Goal: Task Accomplishment & Management: Manage account settings

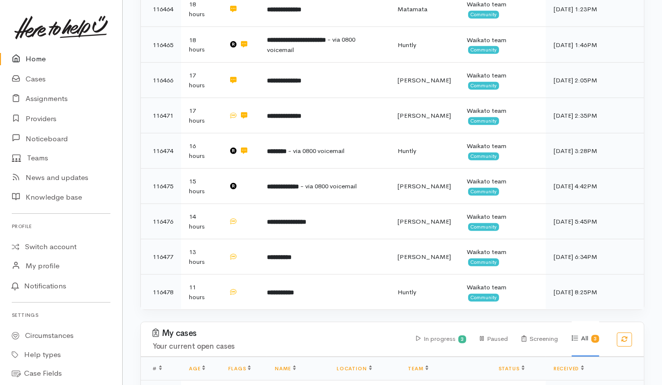
scroll to position [612, 0]
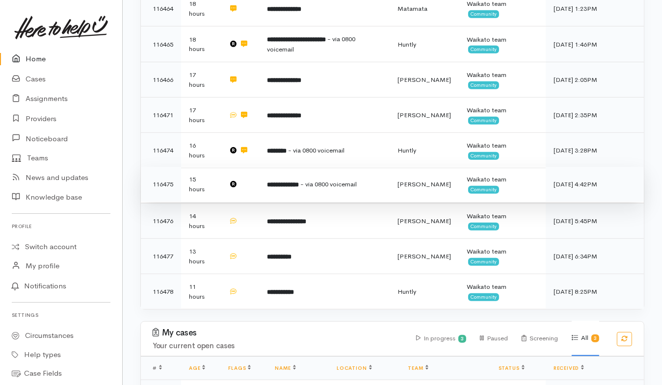
click at [246, 167] on td at bounding box center [240, 184] width 38 height 35
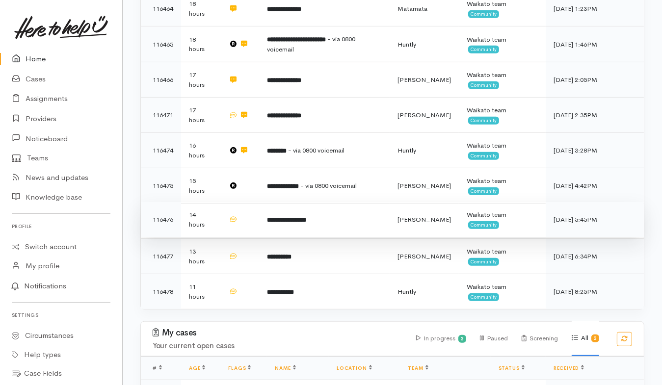
click at [337, 202] on td "**********" at bounding box center [324, 219] width 131 height 35
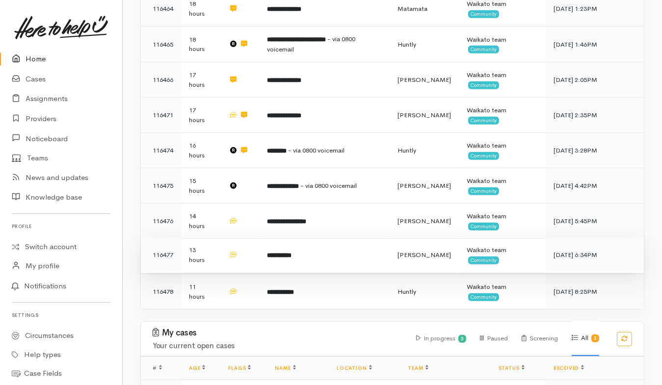
click at [369, 238] on td "**********" at bounding box center [324, 255] width 131 height 35
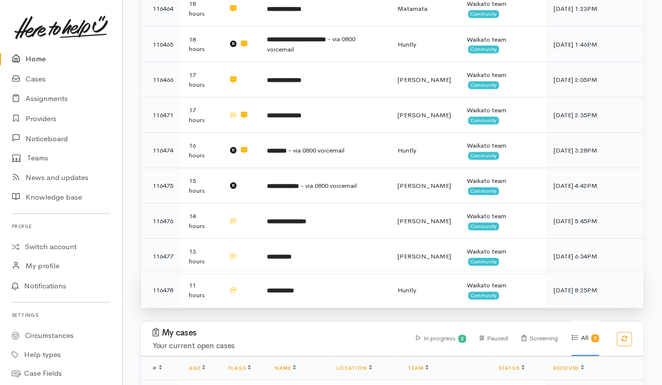
click at [349, 273] on td "**********" at bounding box center [324, 290] width 131 height 35
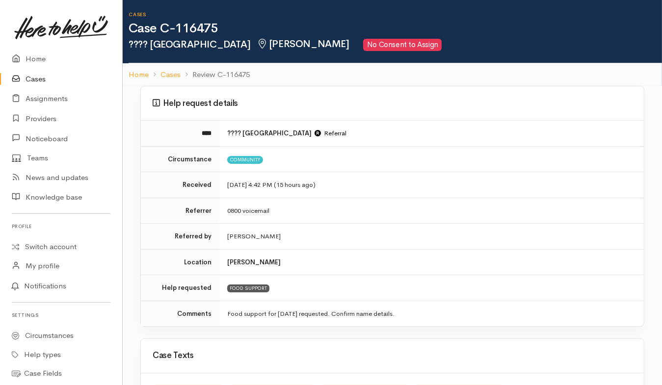
scroll to position [117, 0]
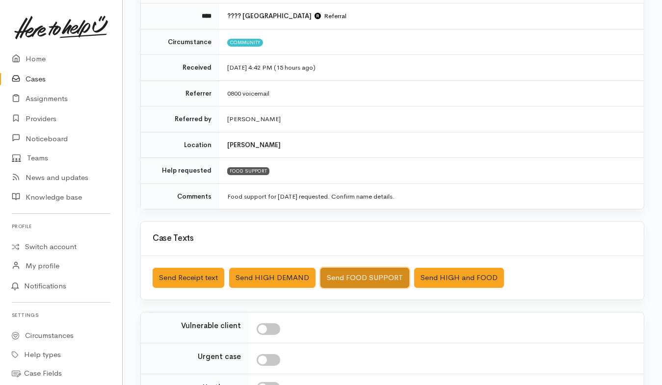
click at [364, 269] on button "Send FOOD SUPPORT" at bounding box center [365, 278] width 89 height 20
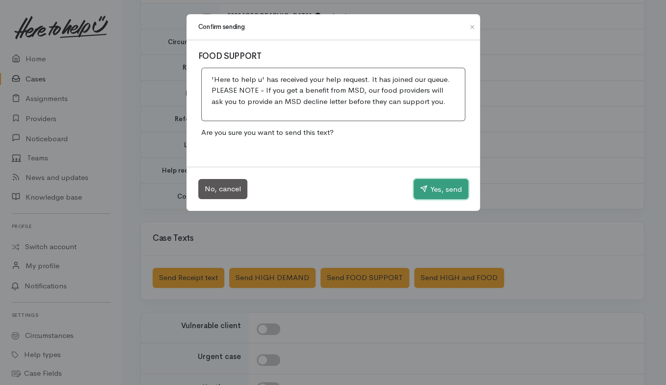
click at [432, 184] on button "Yes, send" at bounding box center [441, 189] width 54 height 21
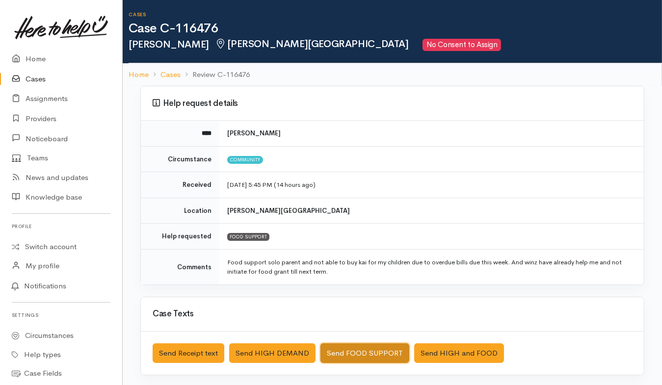
click at [330, 308] on button "Send FOOD SUPPORT" at bounding box center [365, 354] width 89 height 20
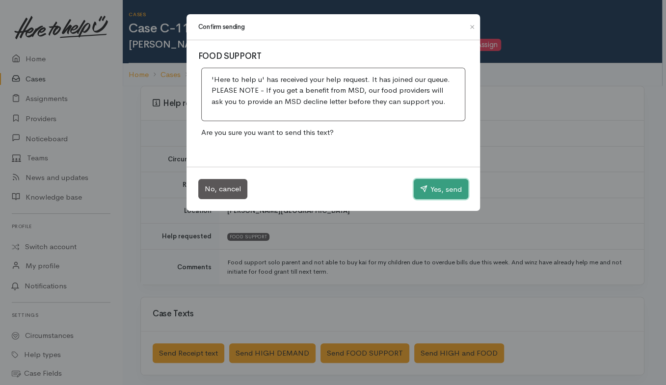
click at [420, 190] on icon "button" at bounding box center [423, 188] width 7 height 7
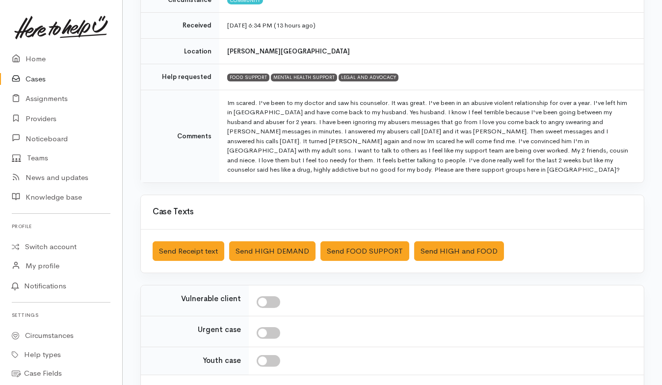
scroll to position [162, 0]
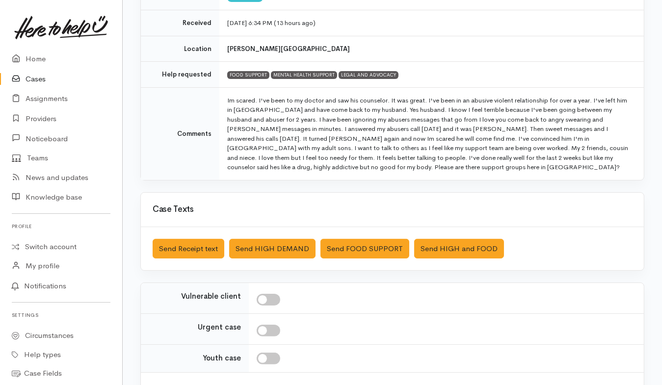
click at [274, 299] on input "checkbox" at bounding box center [269, 300] width 24 height 12
checkbox input "true"
click at [361, 245] on button "Send FOOD SUPPORT" at bounding box center [365, 249] width 89 height 20
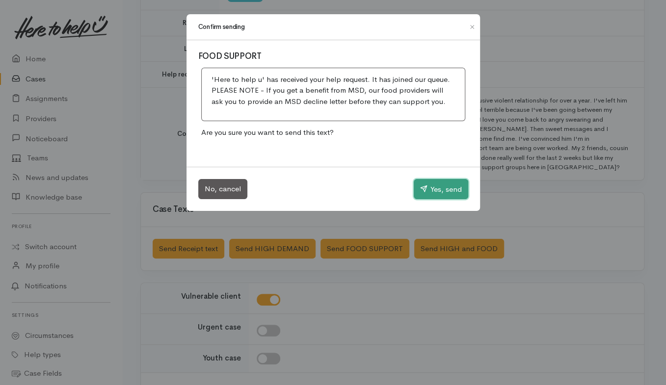
click at [438, 192] on button "Yes, send" at bounding box center [441, 189] width 54 height 21
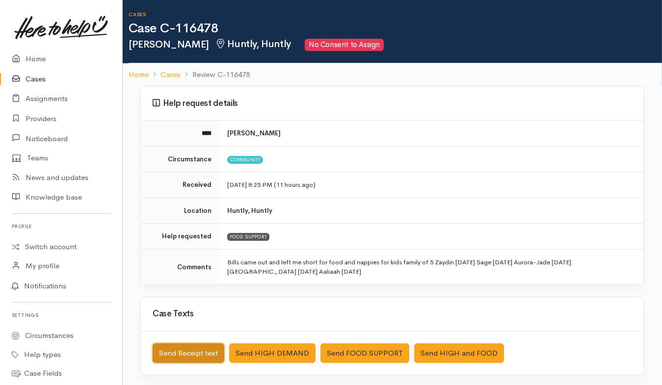
click at [180, 308] on button "Send Receipt text" at bounding box center [189, 354] width 72 height 20
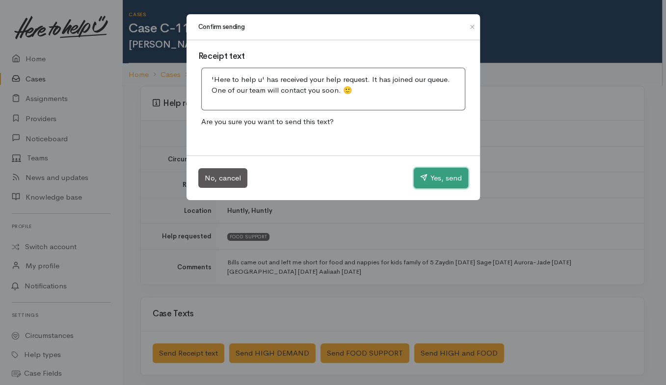
click at [436, 181] on button "Yes, send" at bounding box center [441, 178] width 54 height 21
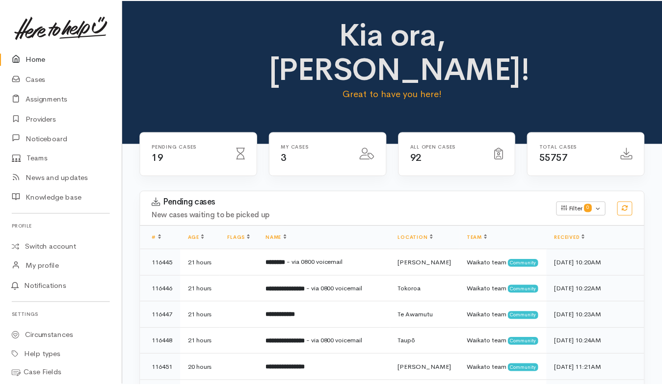
scroll to position [599, 0]
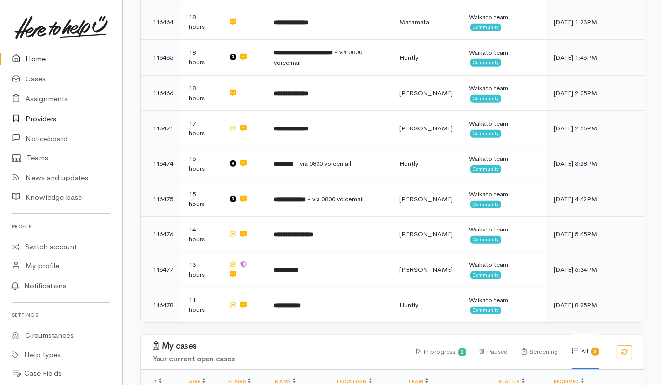
click at [48, 120] on link "Providers" at bounding box center [61, 119] width 122 height 20
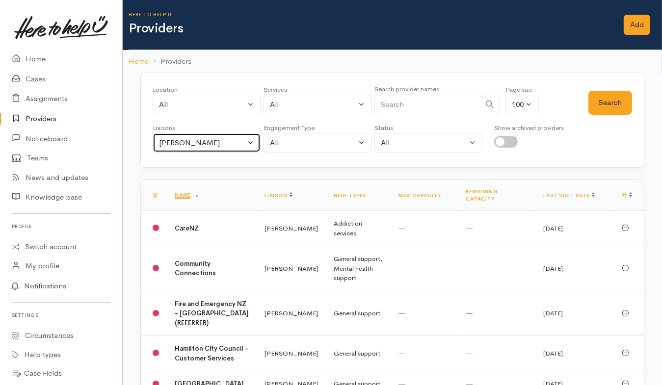
click at [253, 137] on button "[PERSON_NAME]" at bounding box center [207, 143] width 108 height 20
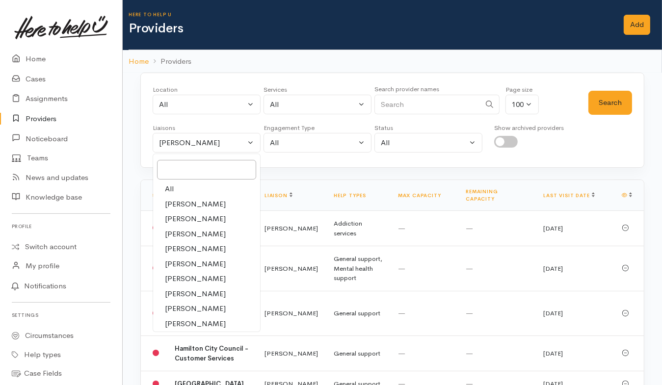
click at [175, 189] on link "All" at bounding box center [206, 189] width 107 height 15
select select "null"
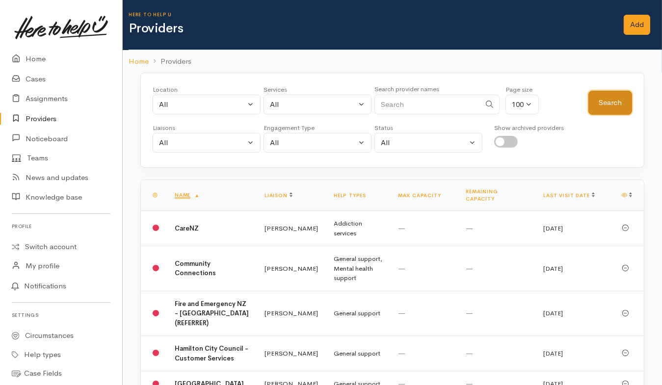
click at [598, 103] on button "Search" at bounding box center [611, 103] width 44 height 24
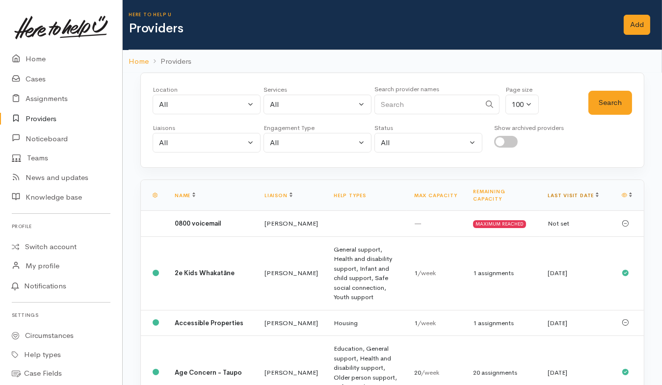
click at [565, 192] on link "Last visit date" at bounding box center [573, 195] width 51 height 6
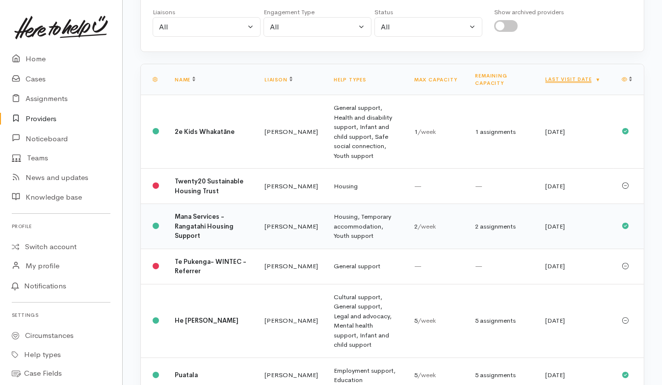
scroll to position [122, 0]
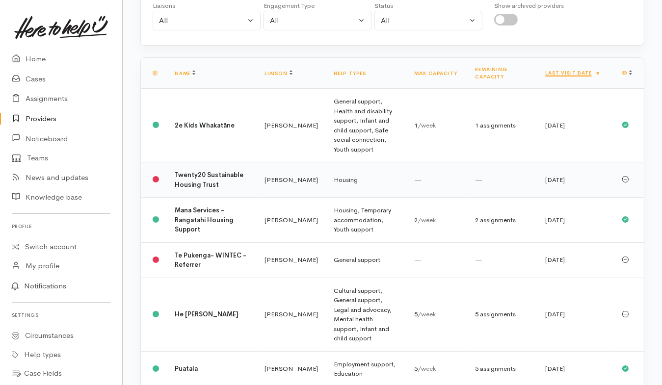
click at [272, 173] on td "Katarina Daly" at bounding box center [291, 180] width 69 height 35
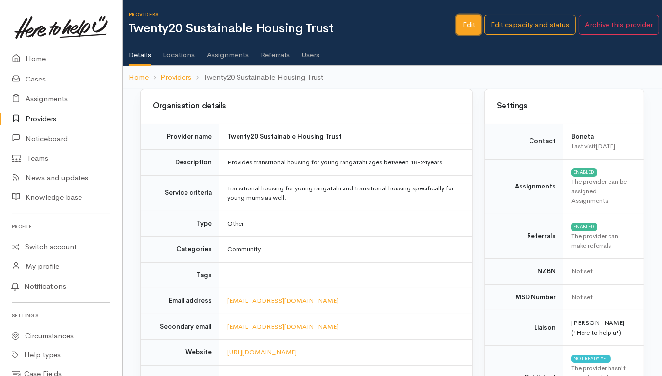
click at [470, 25] on link "Edit" at bounding box center [469, 25] width 25 height 20
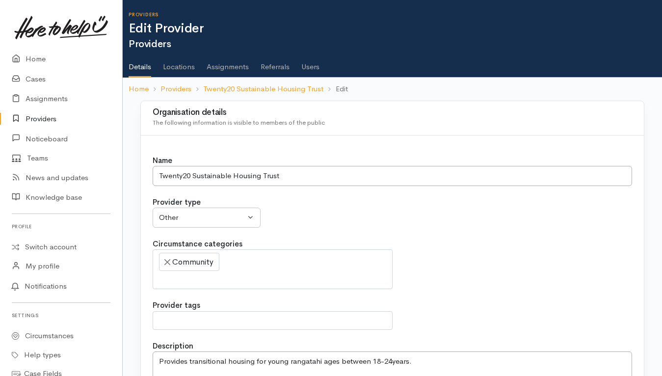
select select
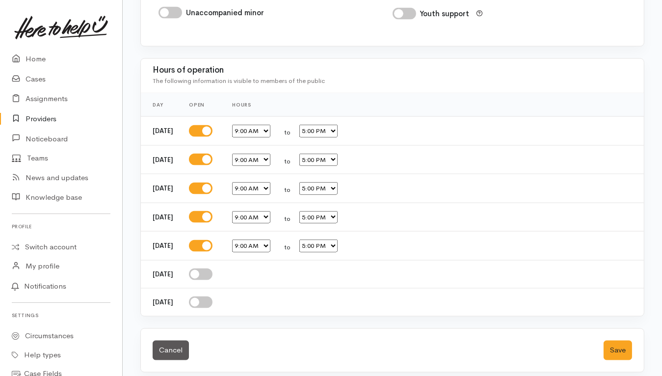
scroll to position [1685, 0]
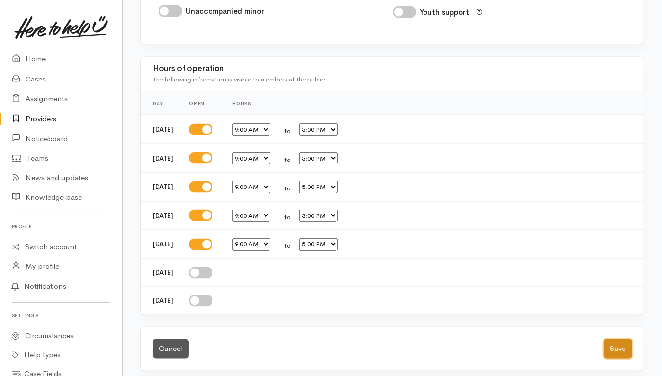
click at [619, 349] on button "Save" at bounding box center [618, 349] width 28 height 20
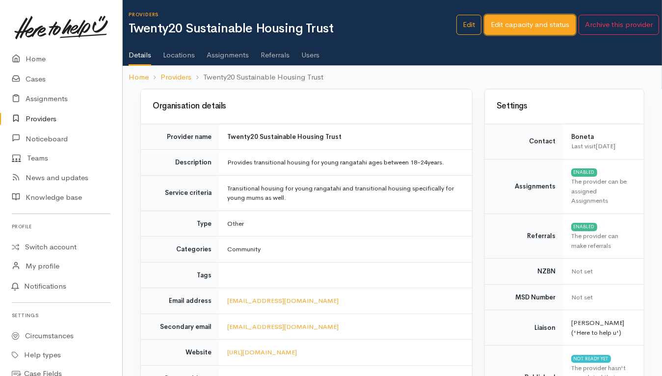
click at [541, 24] on link "Edit capacity and status" at bounding box center [530, 25] width 91 height 20
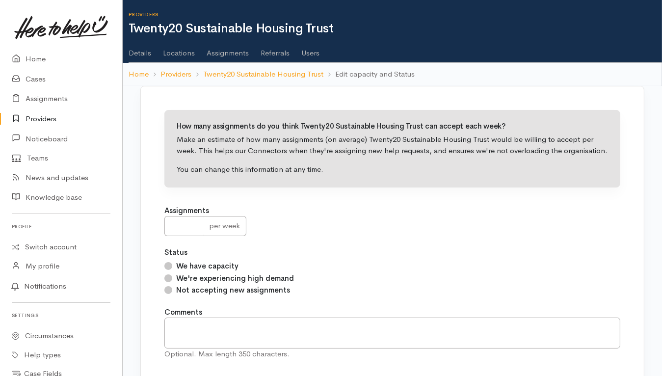
click at [168, 266] on input "We have capacity" at bounding box center [168, 266] width 8 height 8
radio input "true"
click at [178, 218] on input "number" at bounding box center [183, 226] width 39 height 20
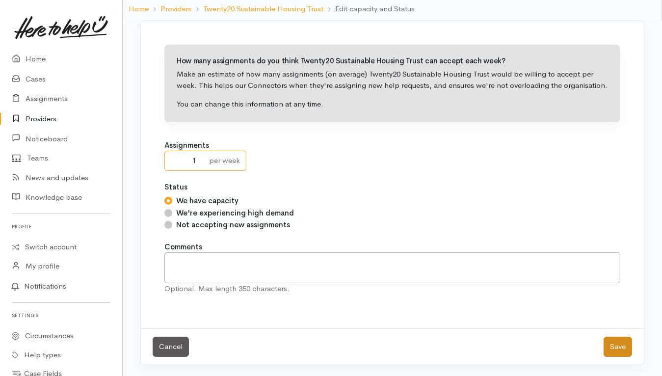
type input "1"
click at [622, 351] on button "Save" at bounding box center [618, 347] width 28 height 20
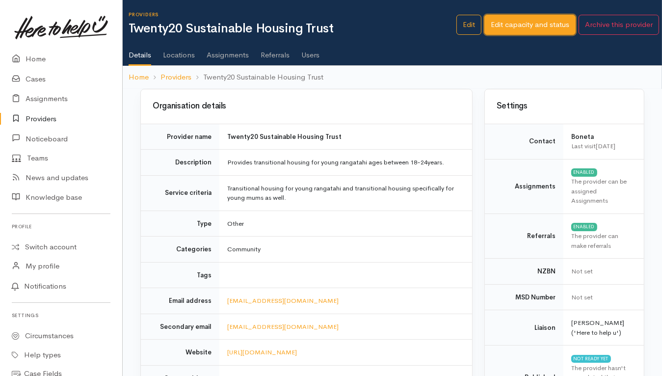
click at [532, 25] on link "Edit capacity and status" at bounding box center [530, 25] width 91 height 20
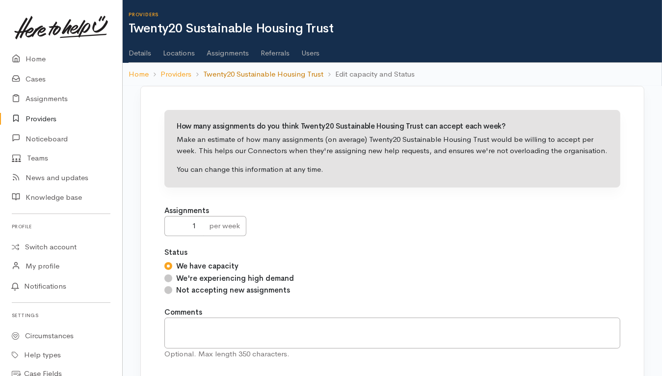
click at [280, 74] on link "Twenty20 Sustainable Housing Trust" at bounding box center [263, 74] width 120 height 11
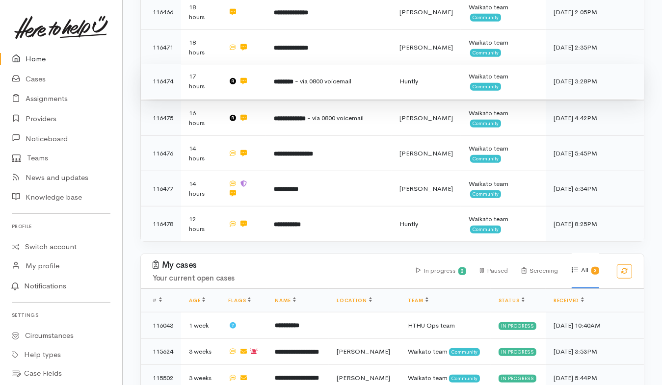
scroll to position [683, 0]
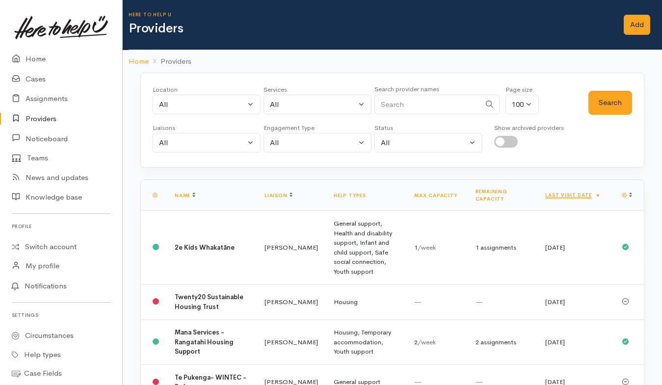
select select "null"
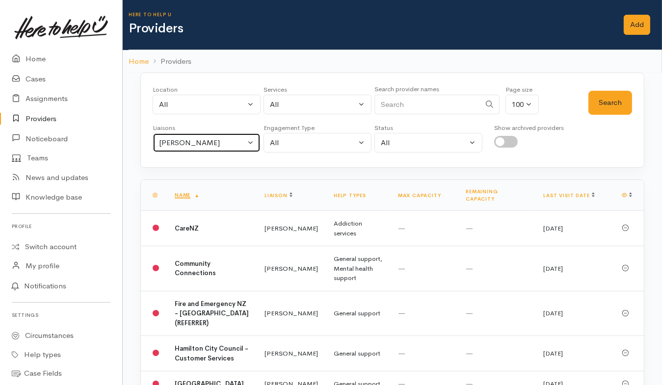
drag, startPoint x: 225, startPoint y: 147, endPoint x: 217, endPoint y: 153, distance: 9.8
click at [225, 147] on button "Helena Kaufononga" at bounding box center [207, 143] width 108 height 20
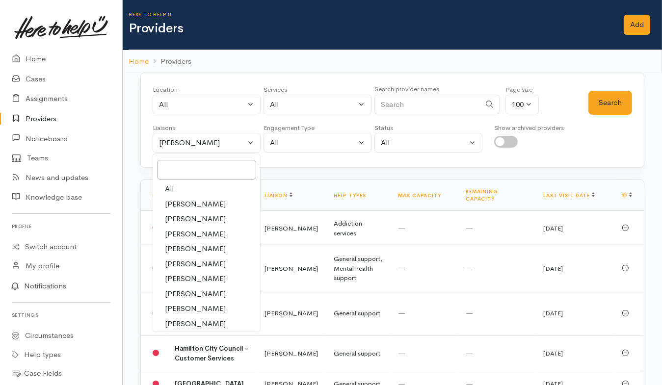
click at [166, 187] on span "All" at bounding box center [169, 189] width 9 height 11
select select "null"
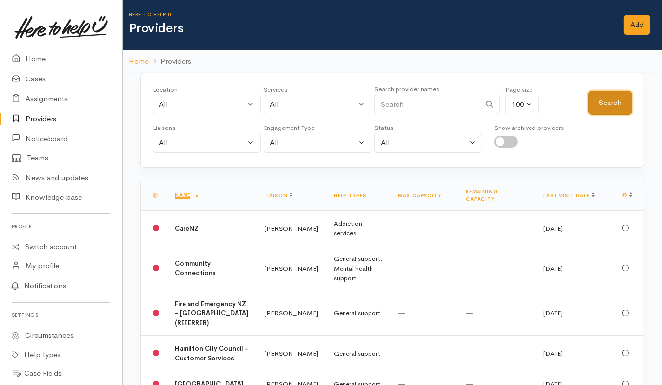
click at [605, 99] on button "Search" at bounding box center [611, 103] width 44 height 24
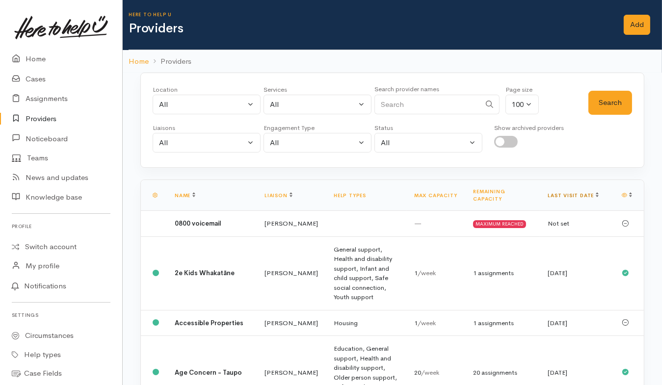
click at [559, 192] on link "Last visit date" at bounding box center [573, 195] width 51 height 6
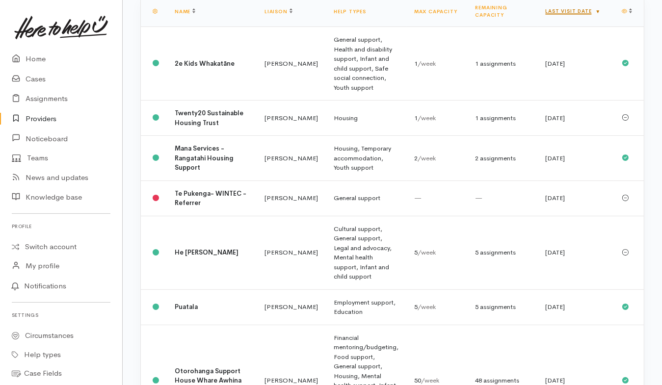
scroll to position [245, 0]
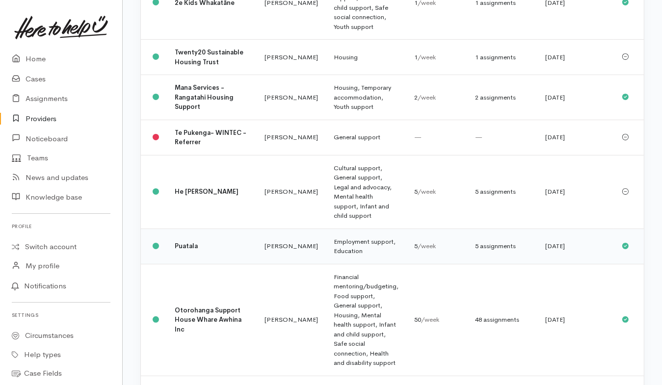
drag, startPoint x: 435, startPoint y: 236, endPoint x: 410, endPoint y: 221, distance: 29.3
click at [435, 242] on div "5 /week" at bounding box center [437, 247] width 46 height 10
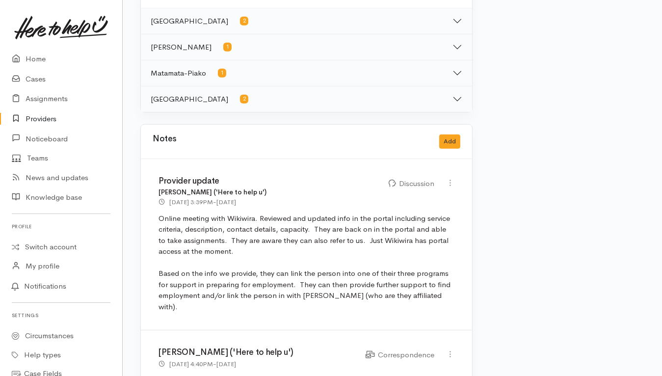
scroll to position [614, 0]
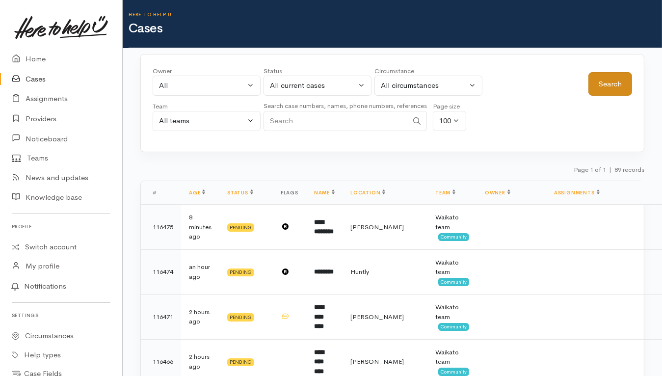
click at [613, 93] on button "Search" at bounding box center [611, 84] width 44 height 24
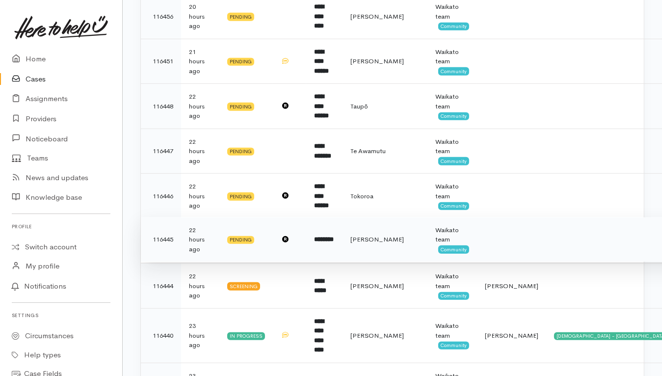
scroll to position [1166, 0]
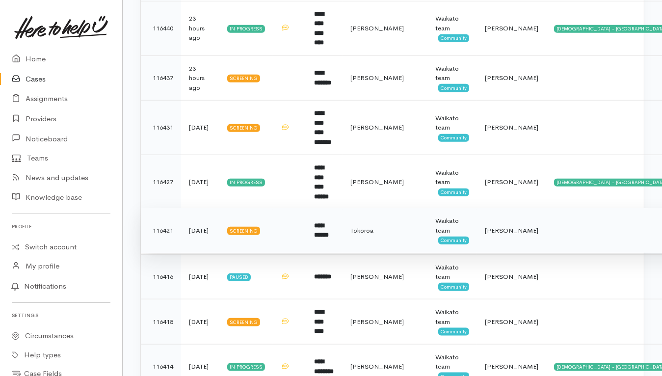
click at [566, 208] on td at bounding box center [648, 230] width 204 height 45
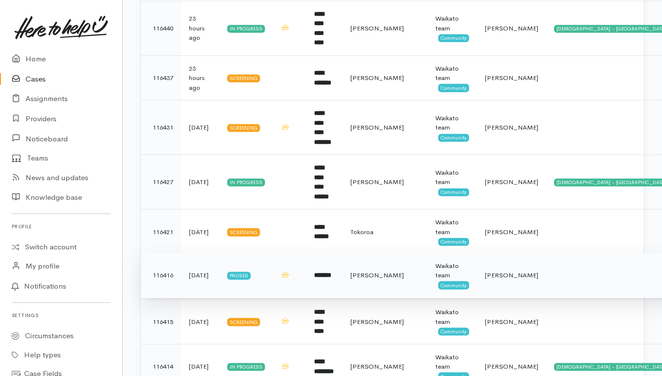
click at [563, 253] on td at bounding box center [648, 275] width 204 height 45
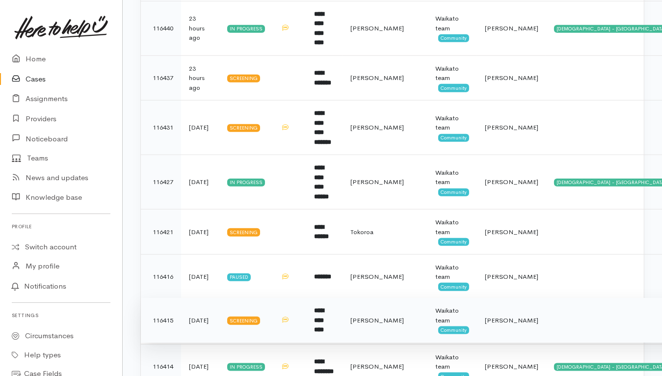
click at [571, 298] on td at bounding box center [648, 320] width 204 height 45
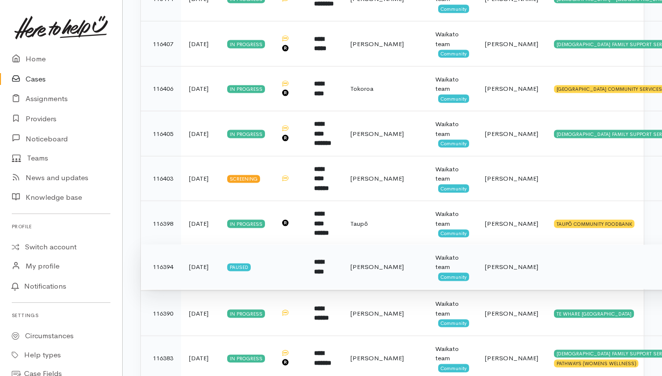
click at [570, 245] on td at bounding box center [648, 267] width 204 height 45
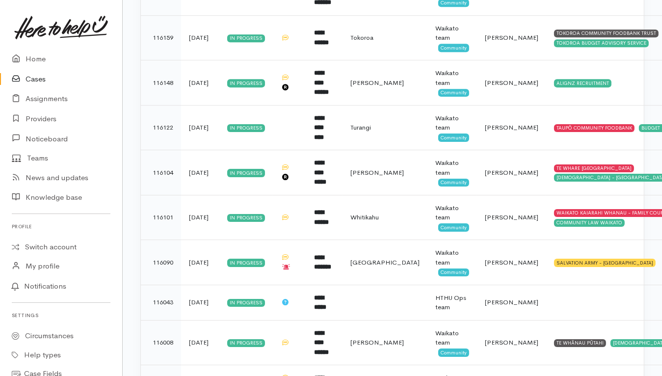
scroll to position [3357, 0]
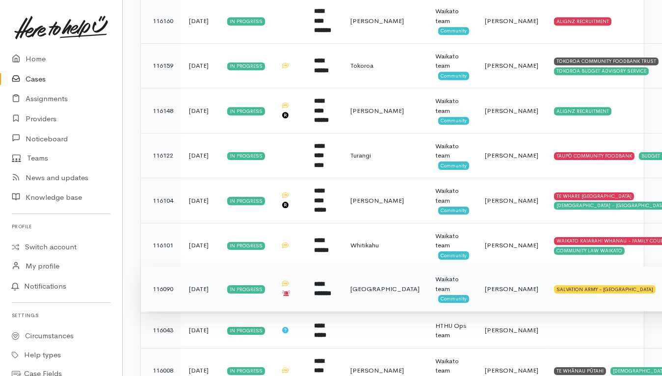
click at [623, 267] on td "SALVATION ARMY - CAMBRIDGE" at bounding box center [648, 289] width 204 height 45
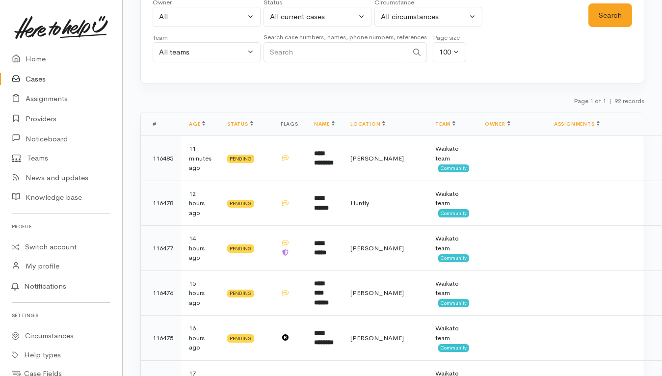
scroll to position [0, 0]
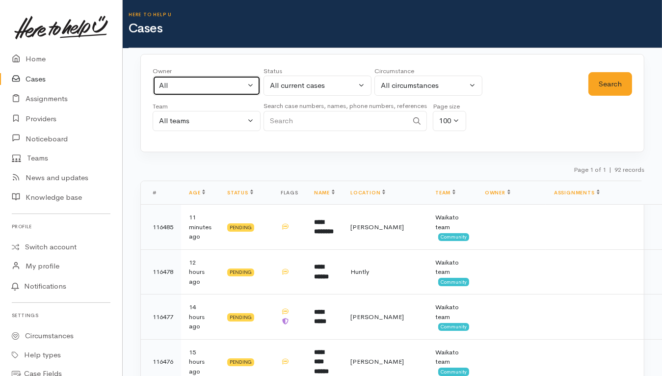
click at [206, 90] on div "All" at bounding box center [202, 85] width 86 height 11
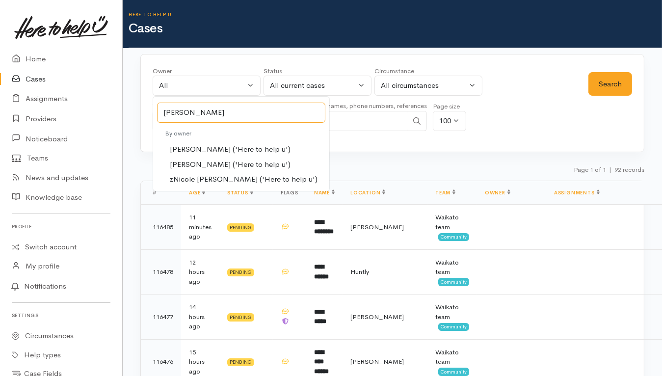
type input "nicole"
click at [194, 167] on span "Nicole Rusk ('Here to help u')" at bounding box center [230, 164] width 121 height 11
select select "2314"
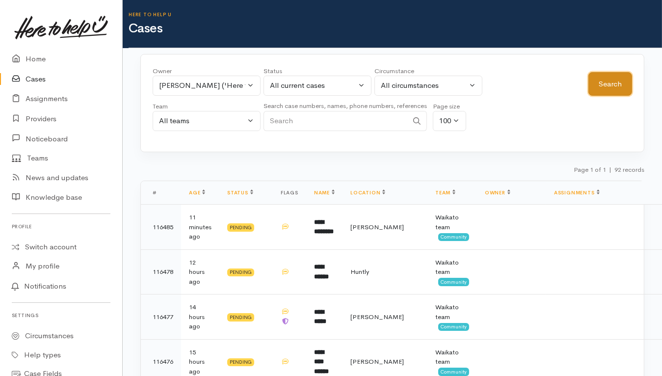
click at [601, 83] on button "Search" at bounding box center [611, 84] width 44 height 24
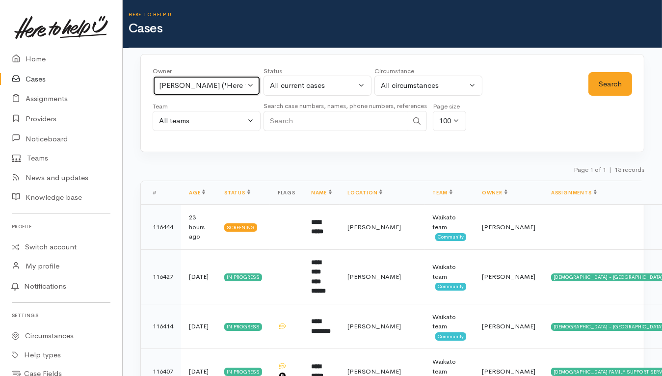
click at [228, 93] on button "Nicole Rusk ('Here to help u')" at bounding box center [207, 86] width 108 height 20
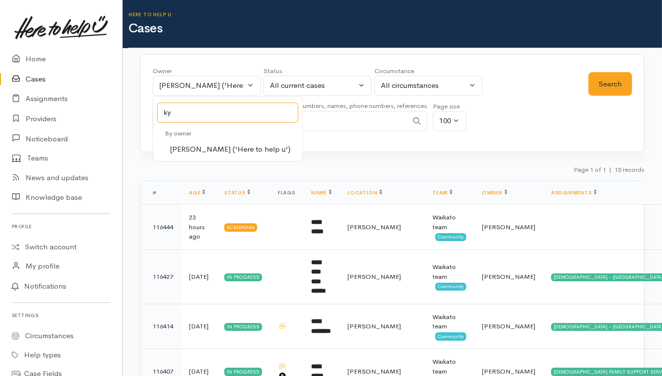
type input "ky"
click at [230, 146] on span "Kyleigh Pike ('Here to help u')" at bounding box center [230, 149] width 121 height 11
select select "1759"
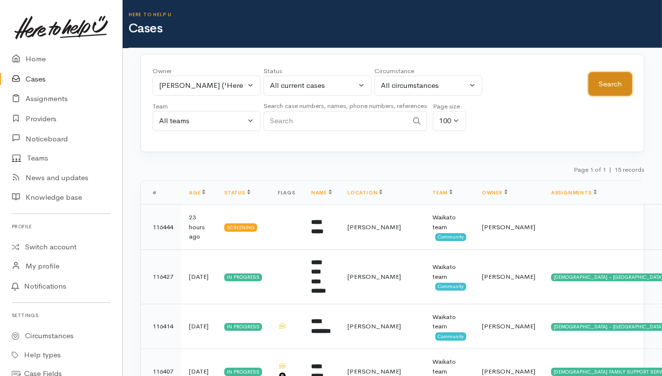
click at [620, 77] on button "Search" at bounding box center [611, 84] width 44 height 24
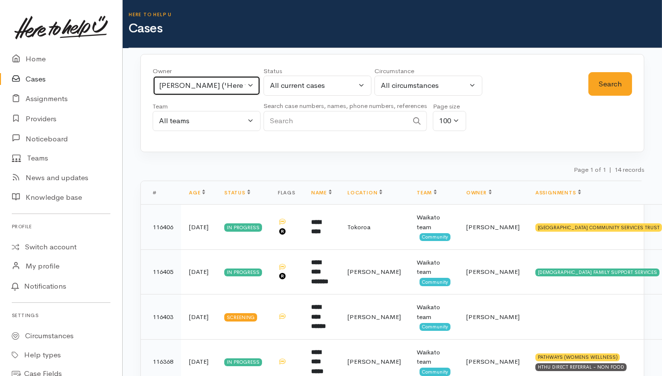
click at [208, 87] on div "Kyleigh Pike ('Here to help u')" at bounding box center [202, 85] width 86 height 11
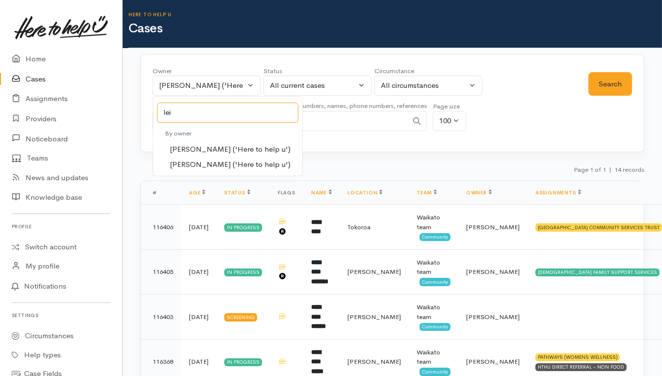
type input "lei"
click at [195, 164] on span "Leinati Lima ('Here to help u')" at bounding box center [230, 164] width 121 height 11
select select "953"
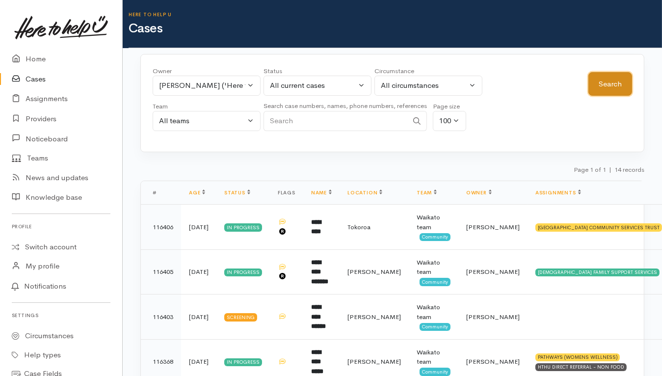
click at [617, 86] on button "Search" at bounding box center [611, 84] width 44 height 24
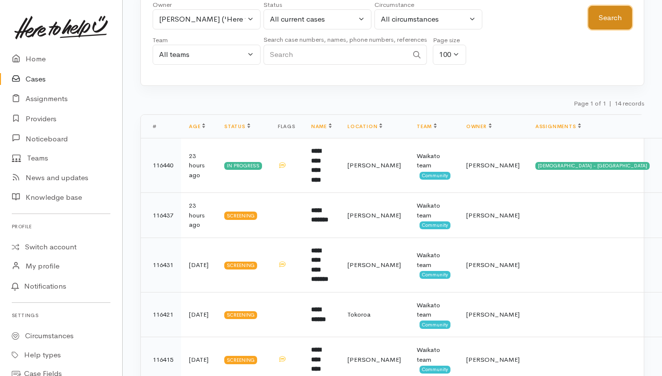
scroll to position [122, 0]
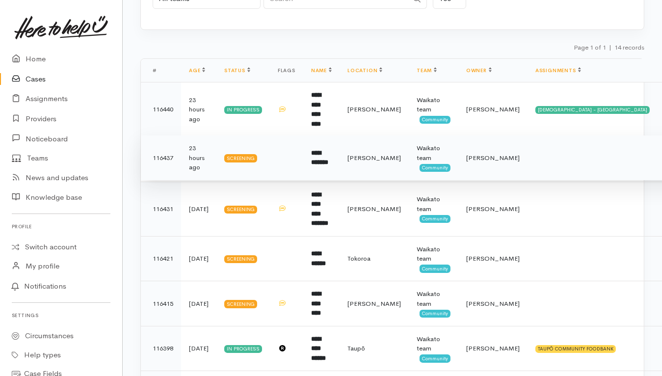
click at [565, 142] on td at bounding box center [612, 158] width 168 height 45
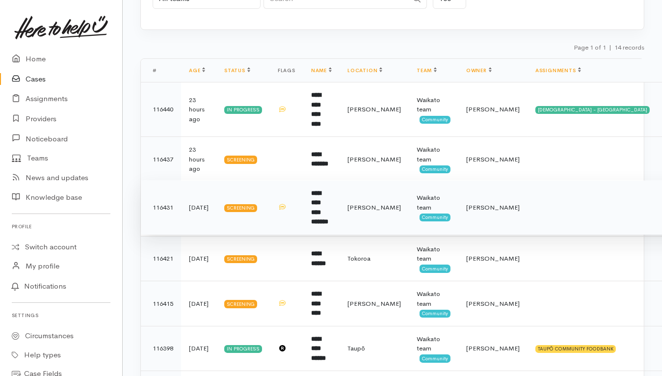
click at [550, 196] on td at bounding box center [612, 207] width 168 height 54
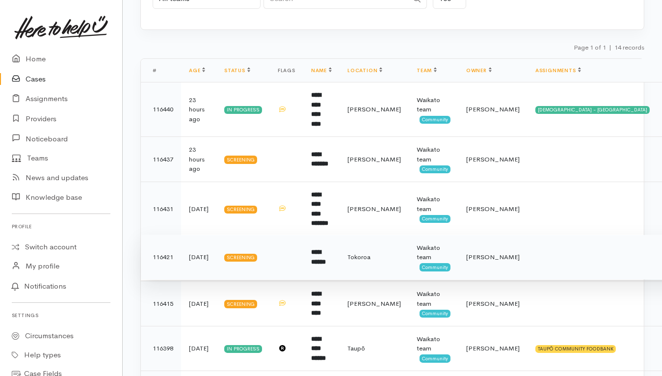
click at [546, 235] on td at bounding box center [612, 257] width 168 height 45
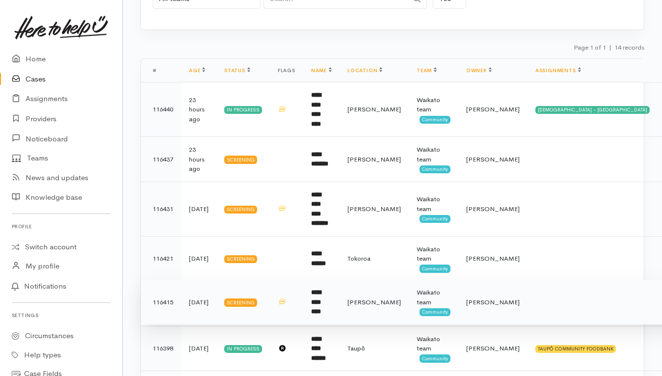
click at [534, 286] on td at bounding box center [612, 302] width 168 height 45
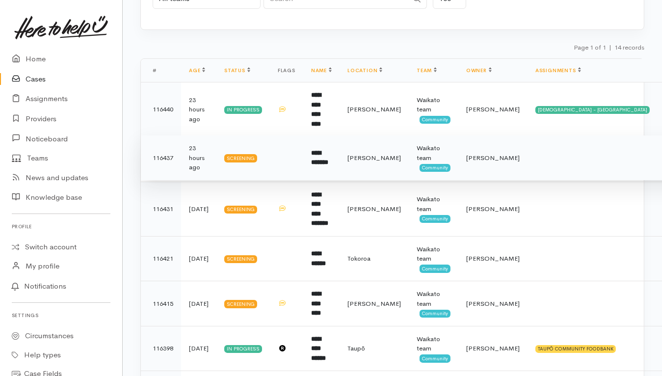
scroll to position [0, 0]
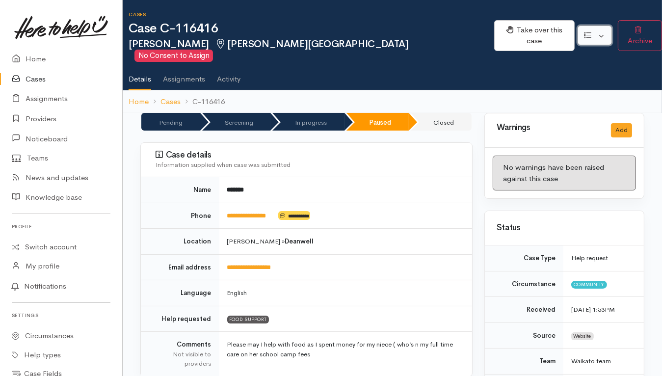
click at [528, 29] on button "button" at bounding box center [595, 36] width 34 height 20
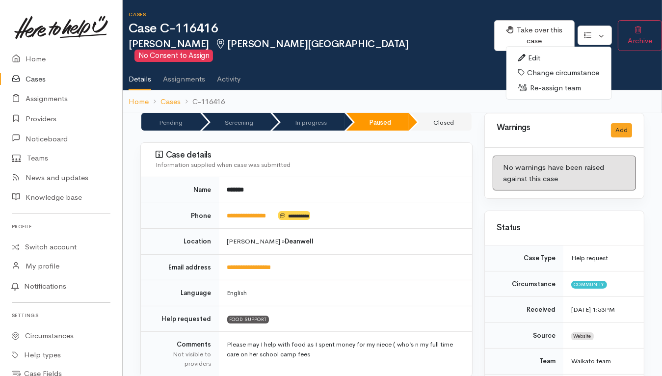
click at [528, 81] on link "Re-assign team" at bounding box center [558, 88] width 105 height 15
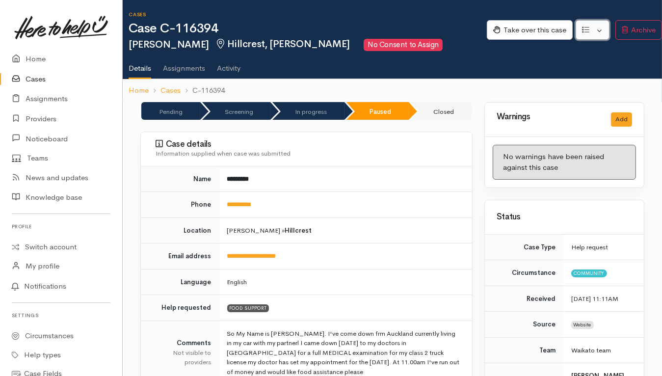
click at [528, 29] on button "button" at bounding box center [593, 30] width 34 height 20
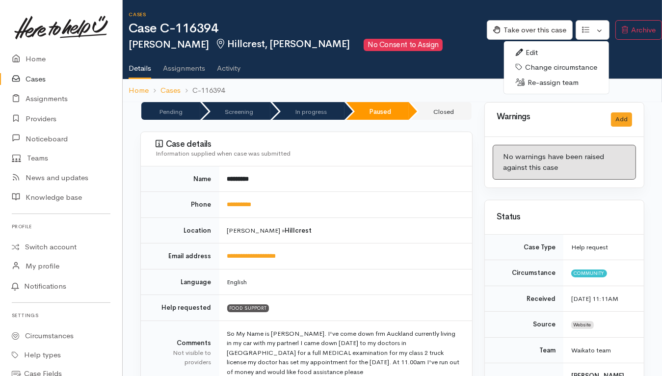
click at [528, 76] on link "Re-assign team" at bounding box center [556, 82] width 105 height 15
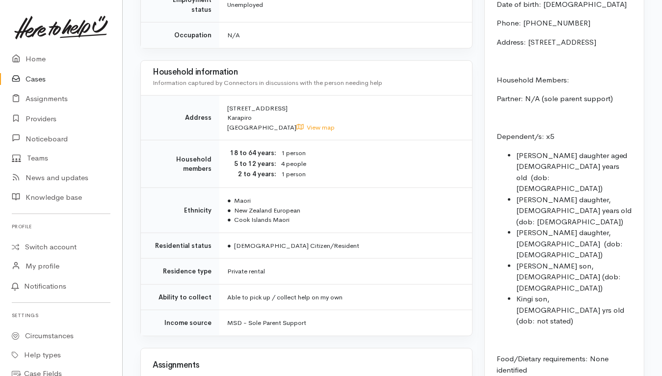
scroll to position [1227, 0]
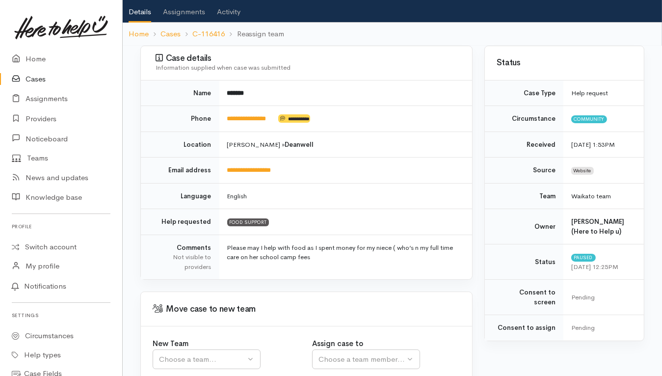
scroll to position [123, 0]
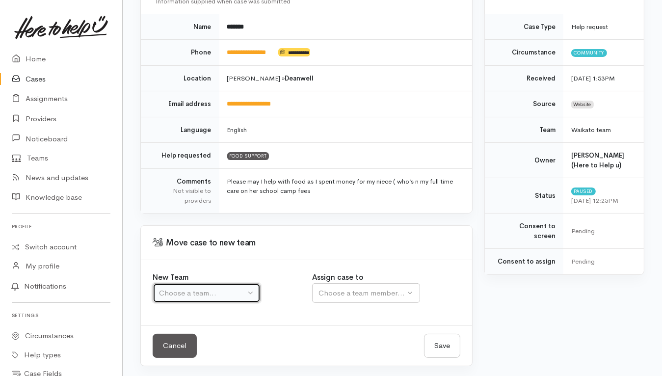
click at [204, 291] on div "Choose a team..." at bounding box center [202, 293] width 86 height 11
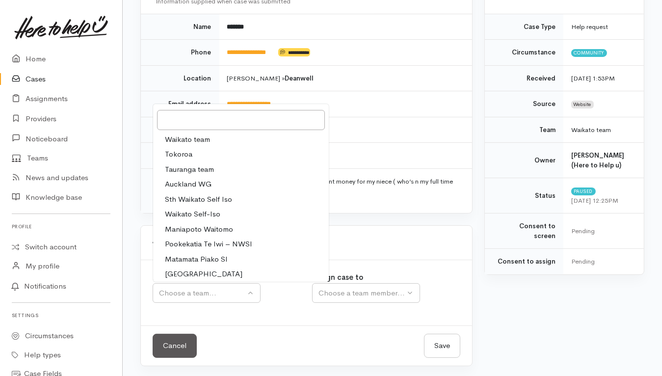
click at [177, 138] on span "Waikato team" at bounding box center [187, 139] width 45 height 11
select select "1"
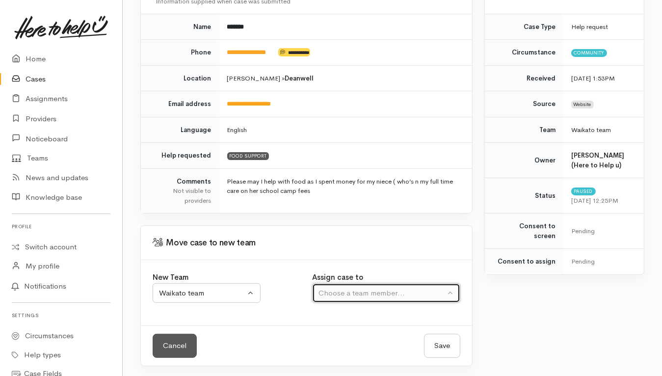
click at [370, 291] on div "Choose a team member..." at bounding box center [382, 293] width 126 height 11
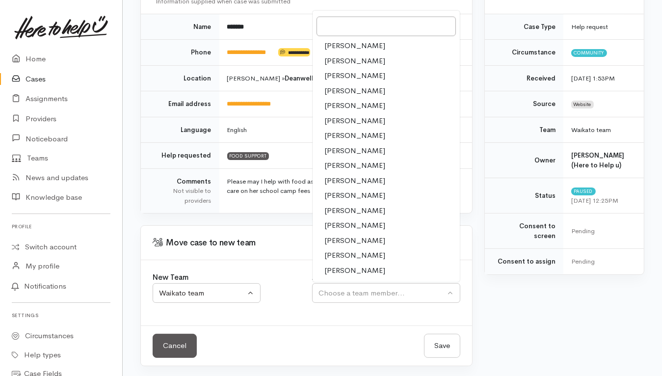
click at [358, 237] on span "[PERSON_NAME]" at bounding box center [355, 240] width 61 height 11
select select "2314"
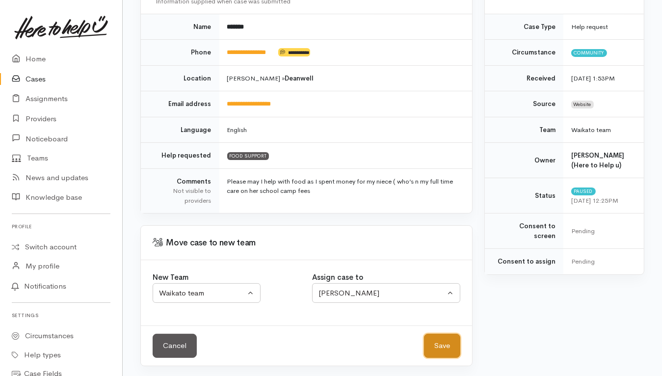
click at [439, 344] on button "Save" at bounding box center [442, 346] width 36 height 24
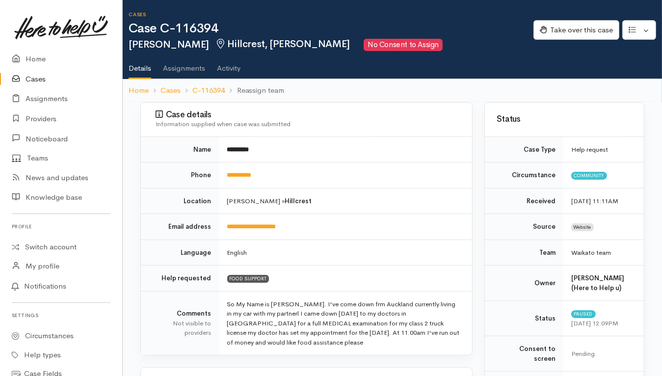
scroll to position [122, 0]
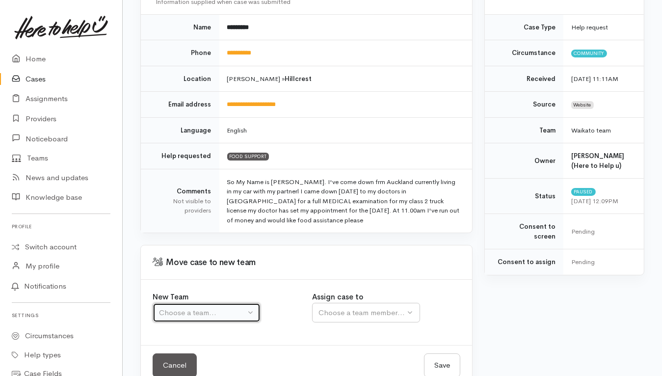
click at [221, 303] on button "Choose a team..." at bounding box center [207, 313] width 108 height 20
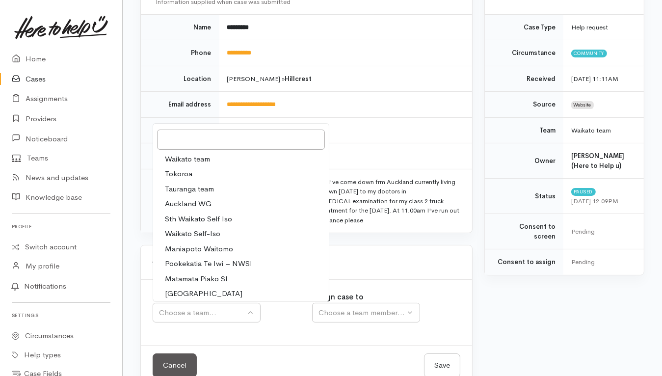
click at [210, 161] on span "Waikato team" at bounding box center [187, 159] width 45 height 11
select select "1"
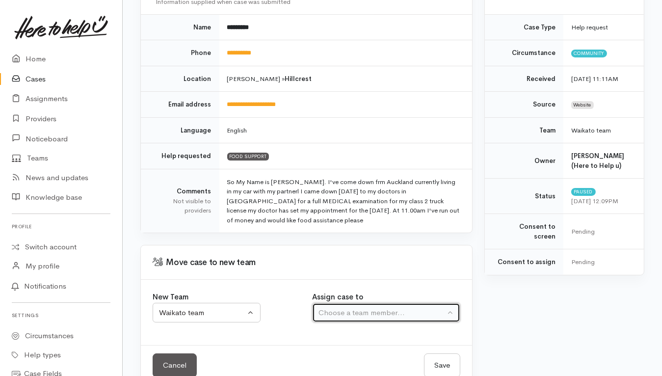
click at [362, 314] on div "Choose a team member..." at bounding box center [382, 312] width 126 height 11
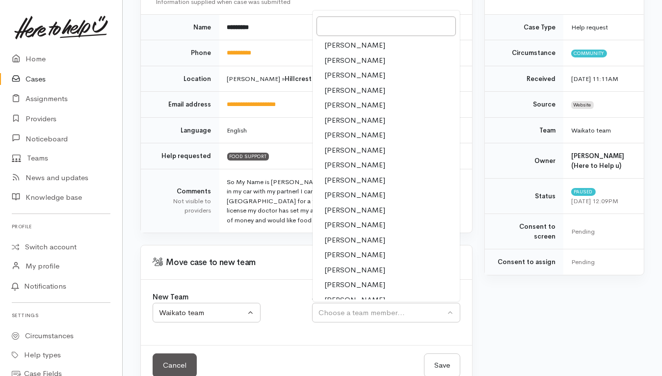
click at [342, 239] on span "Nicole Rusk" at bounding box center [355, 240] width 61 height 11
select select "2314"
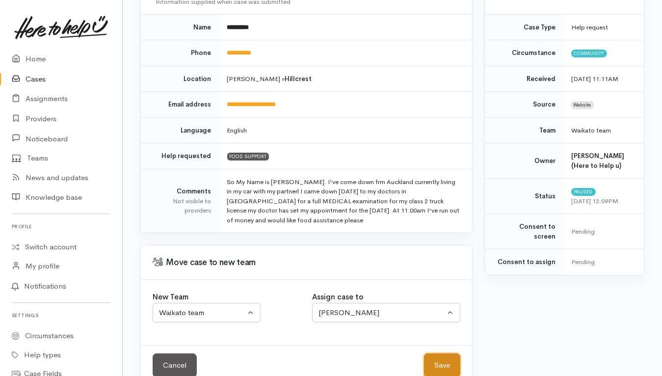
click at [445, 361] on button "Save" at bounding box center [442, 365] width 36 height 24
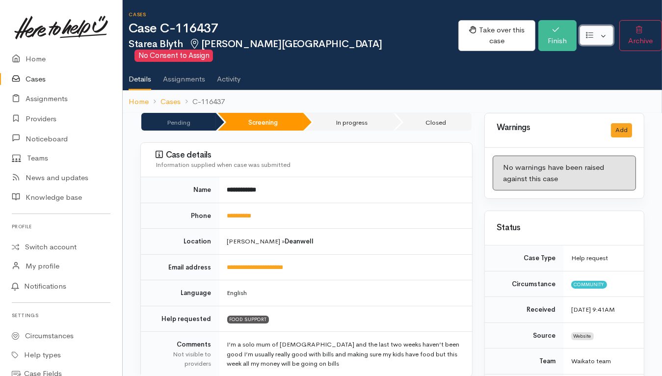
click at [528, 28] on button "button" at bounding box center [597, 36] width 34 height 20
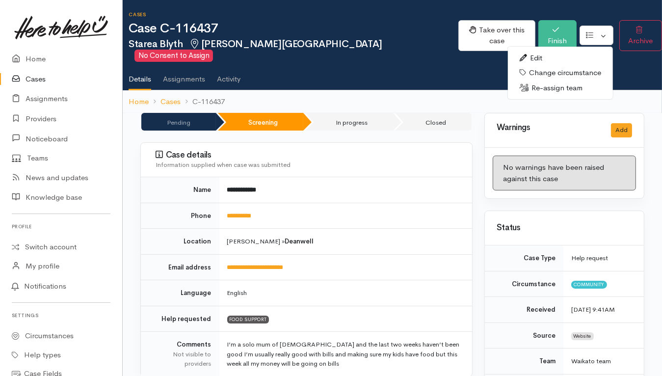
click at [528, 81] on link "Re-assign team" at bounding box center [560, 88] width 105 height 15
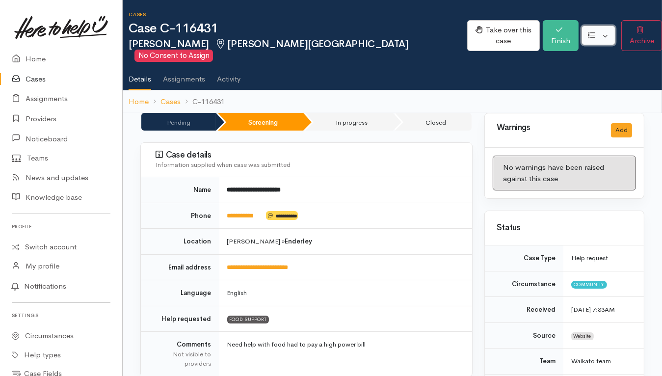
click at [528, 29] on button "button" at bounding box center [599, 36] width 34 height 20
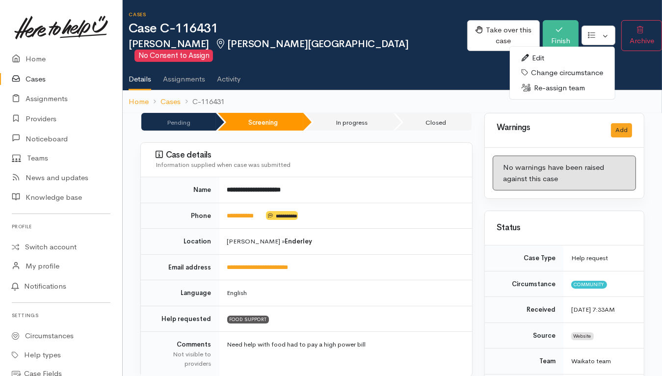
click at [528, 86] on link "Re-assign team" at bounding box center [562, 88] width 105 height 15
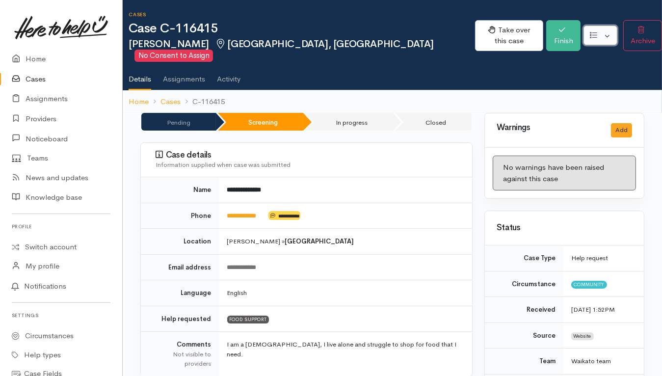
click at [528, 28] on button "button" at bounding box center [601, 36] width 34 height 20
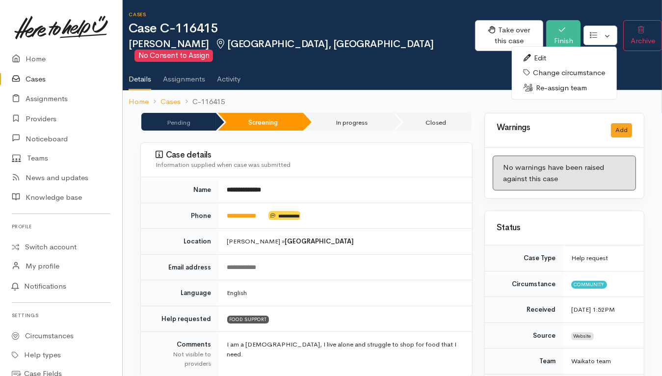
click at [528, 83] on link "Re-assign team" at bounding box center [564, 88] width 105 height 15
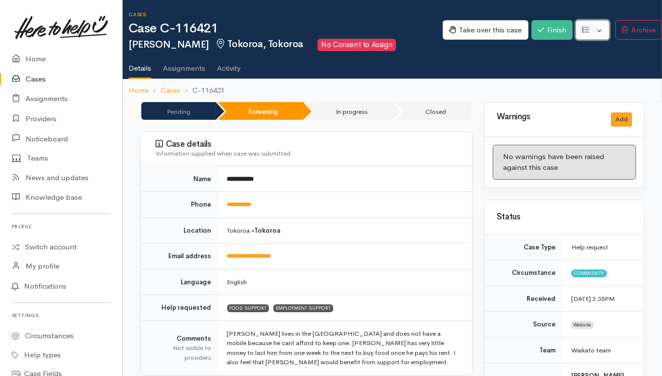
click at [528, 31] on button "button" at bounding box center [593, 30] width 34 height 20
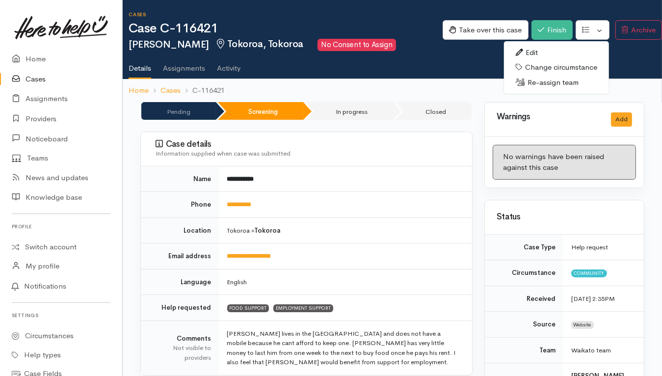
click at [528, 83] on link "Re-assign team" at bounding box center [556, 82] width 105 height 15
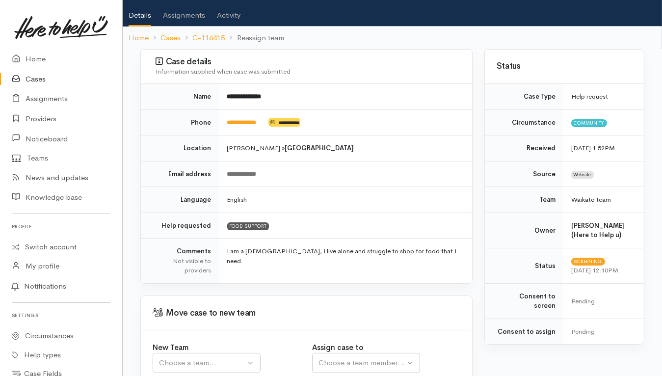
scroll to position [123, 0]
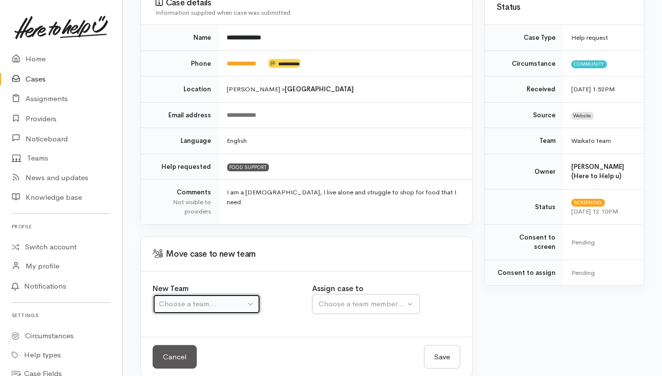
click at [199, 294] on button "Choose a team..." at bounding box center [207, 304] width 108 height 20
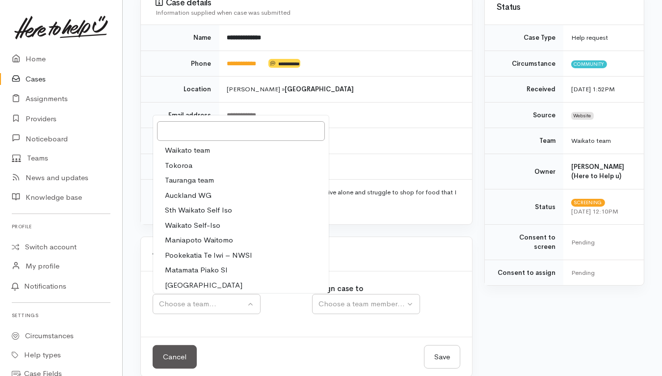
click at [197, 145] on span "Waikato team" at bounding box center [187, 150] width 45 height 11
select select "1"
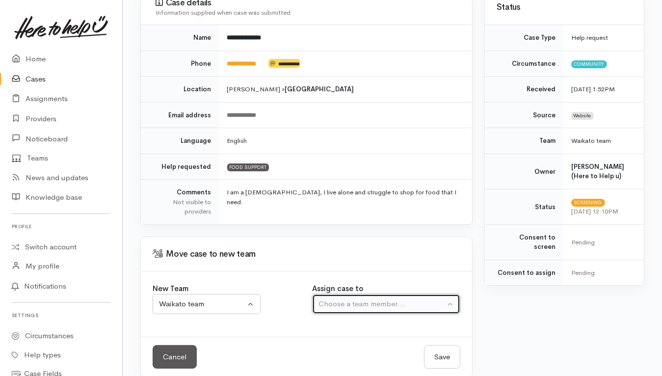
click at [385, 299] on div "Choose a team member..." at bounding box center [382, 304] width 126 height 11
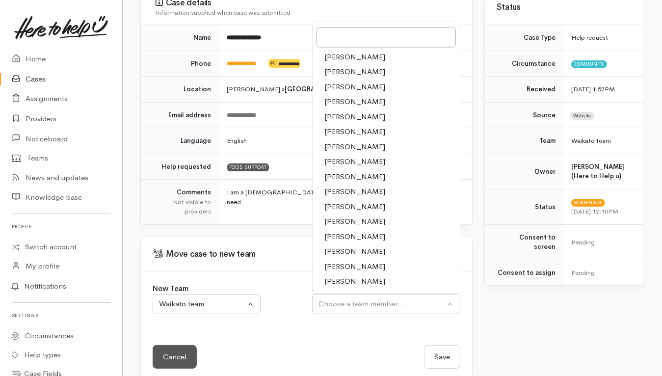
click at [336, 201] on span "[PERSON_NAME]" at bounding box center [355, 206] width 61 height 11
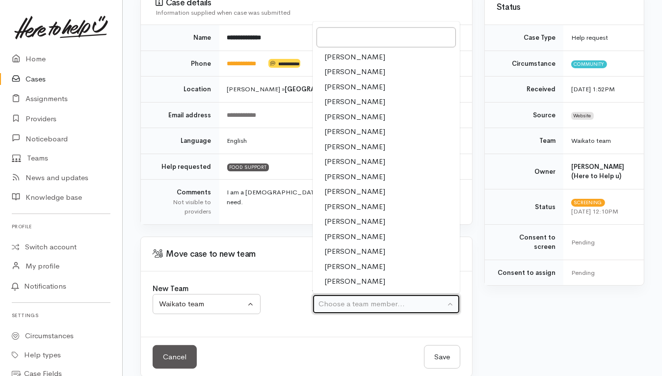
select select "1759"
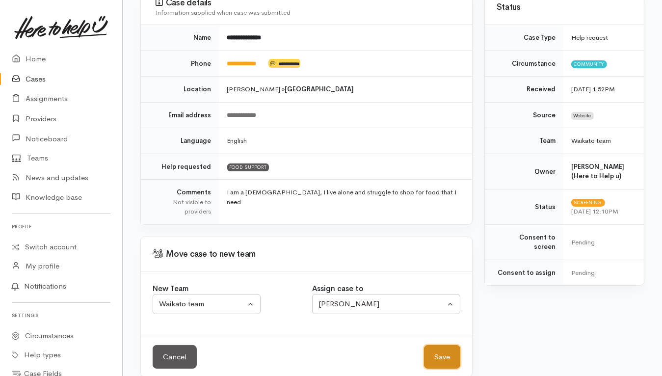
click at [440, 345] on button "Save" at bounding box center [442, 357] width 36 height 24
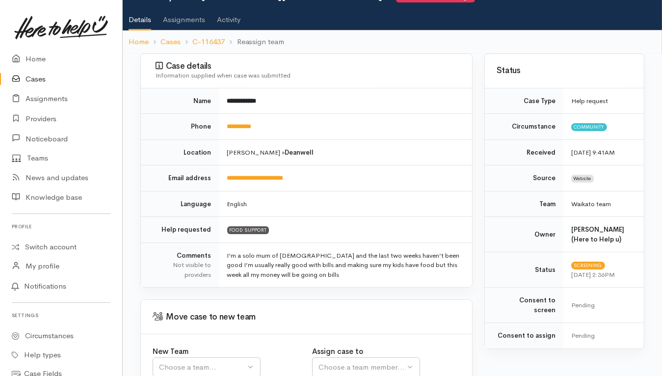
scroll to position [122, 0]
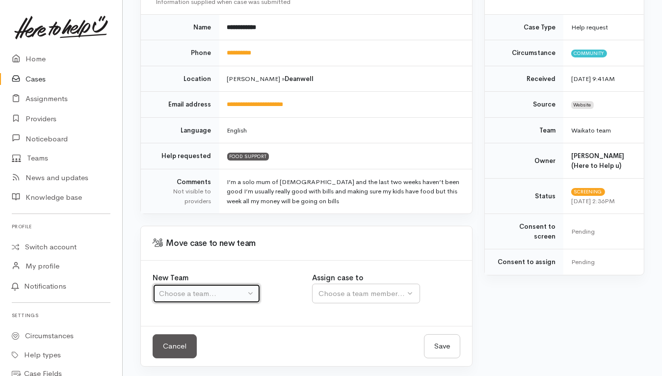
click at [190, 295] on div "Choose a team..." at bounding box center [202, 293] width 86 height 11
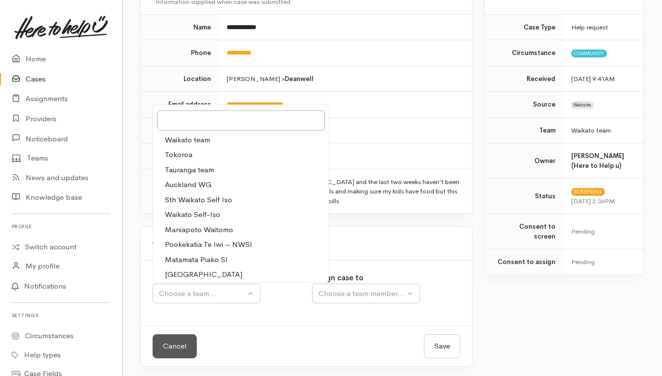
click at [191, 141] on span "Waikato team" at bounding box center [187, 140] width 45 height 11
select select "1"
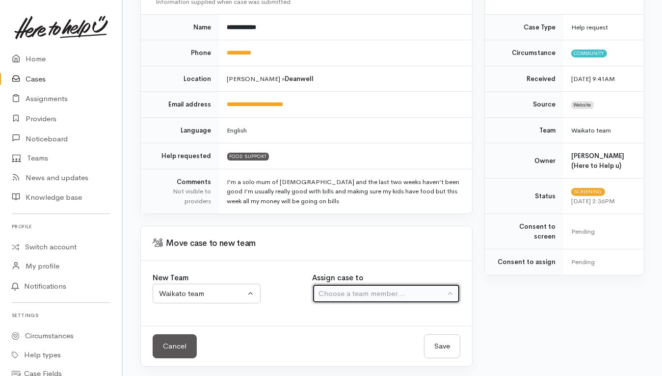
click at [358, 297] on button "Choose a team member..." at bounding box center [386, 294] width 148 height 20
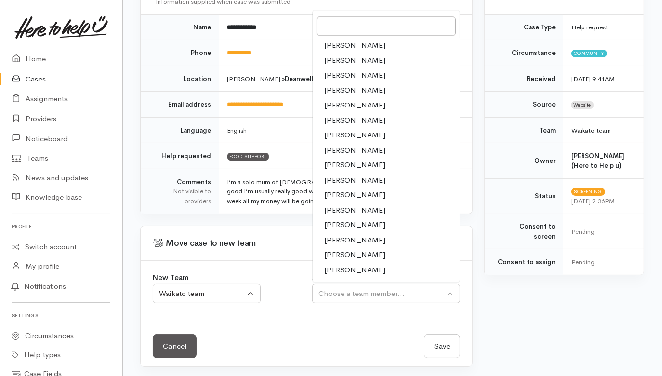
click at [354, 190] on span "[PERSON_NAME]" at bounding box center [355, 195] width 61 height 11
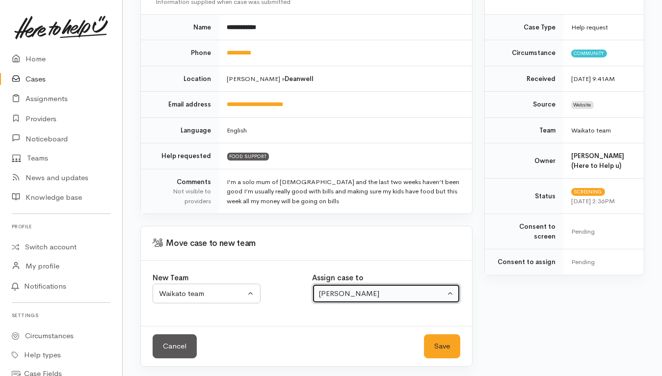
click at [364, 293] on div "[PERSON_NAME]" at bounding box center [382, 293] width 126 height 11
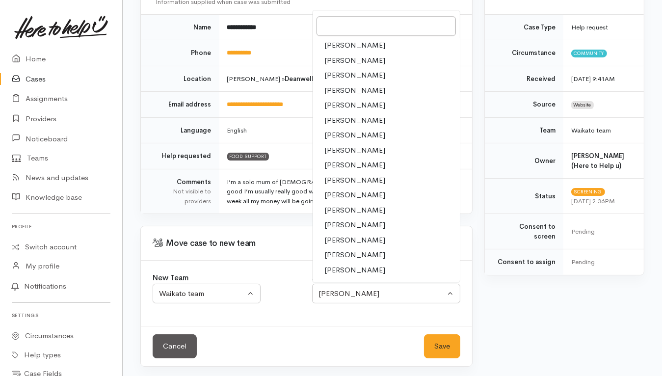
click at [357, 176] on span "[PERSON_NAME]" at bounding box center [355, 180] width 61 height 11
select select "1252"
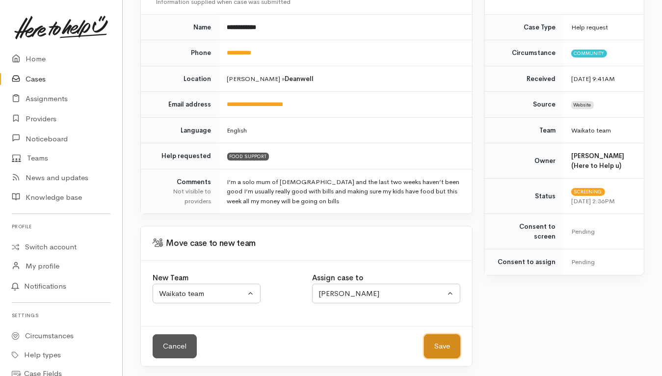
click at [439, 350] on button "Save" at bounding box center [442, 346] width 36 height 24
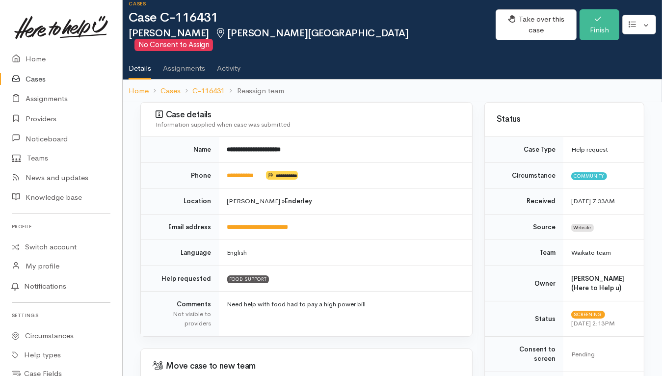
scroll to position [123, 0]
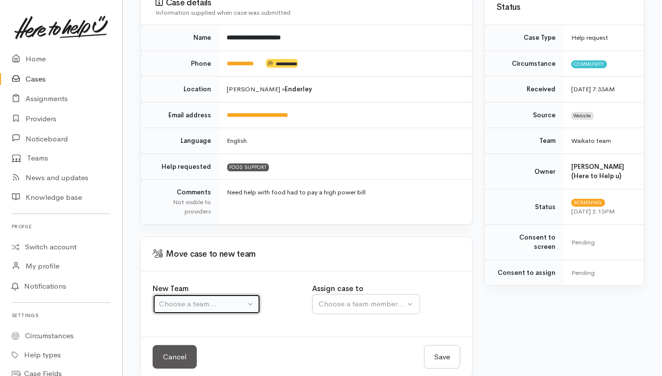
click at [207, 299] on div "Choose a team..." at bounding box center [202, 304] width 86 height 11
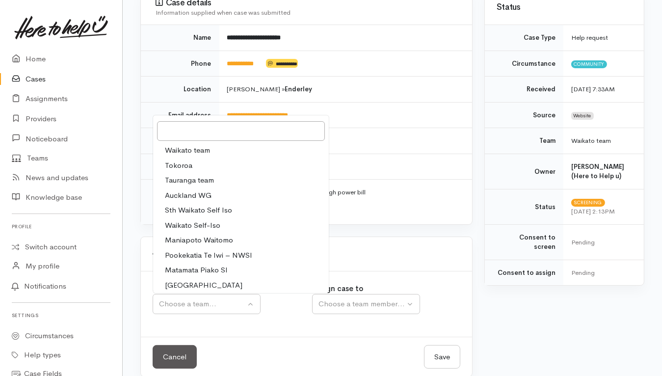
click at [200, 145] on span "Waikato team" at bounding box center [187, 150] width 45 height 11
select select "1"
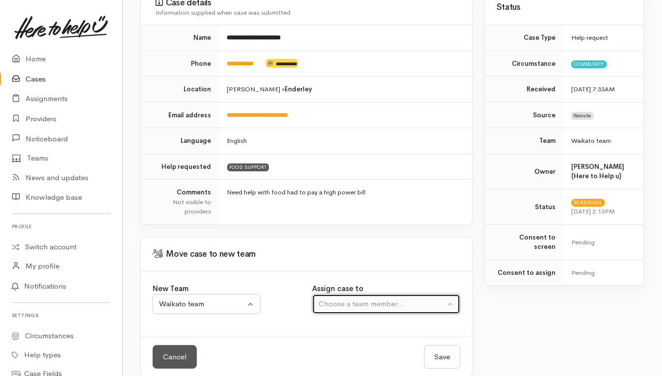
click at [396, 299] on div "Choose a team member..." at bounding box center [382, 304] width 126 height 11
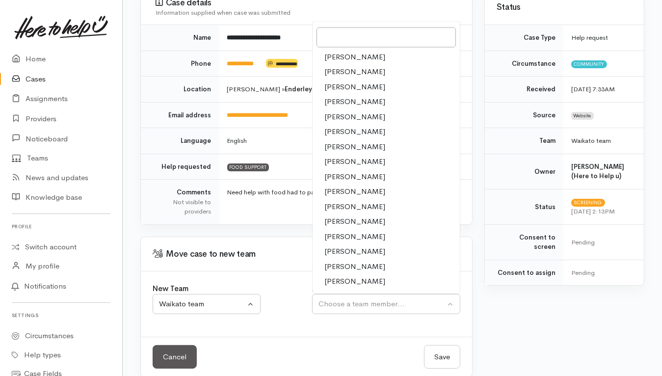
click at [347, 186] on span "[PERSON_NAME]" at bounding box center [355, 191] width 61 height 11
select select "1252"
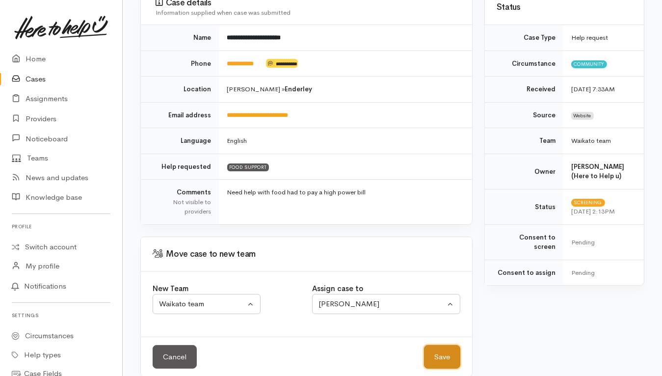
click at [428, 345] on button "Save" at bounding box center [442, 357] width 36 height 24
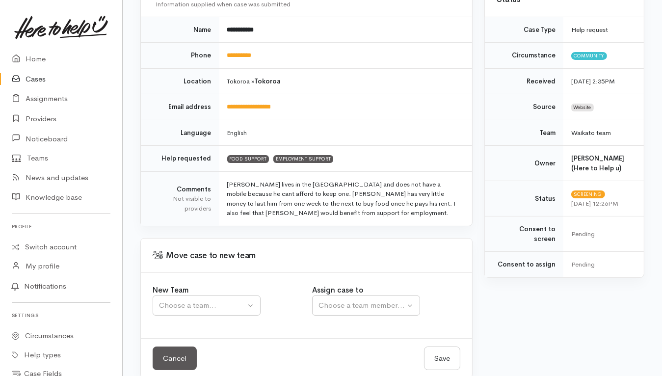
scroll to position [122, 0]
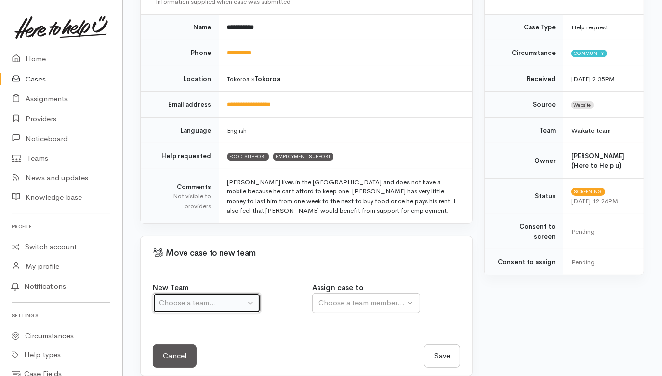
click at [239, 295] on button "Choose a team..." at bounding box center [207, 303] width 108 height 20
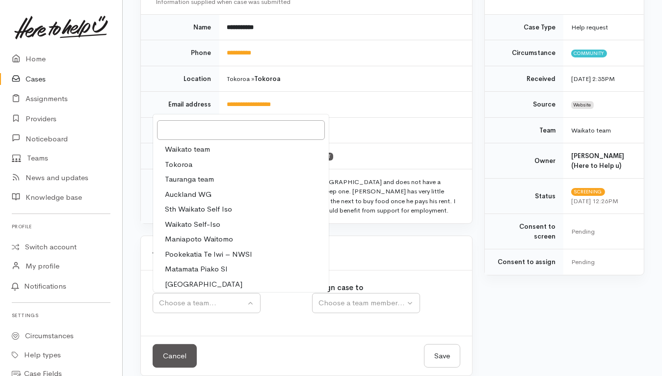
click at [196, 147] on span "Waikato team" at bounding box center [187, 149] width 45 height 11
select select "1"
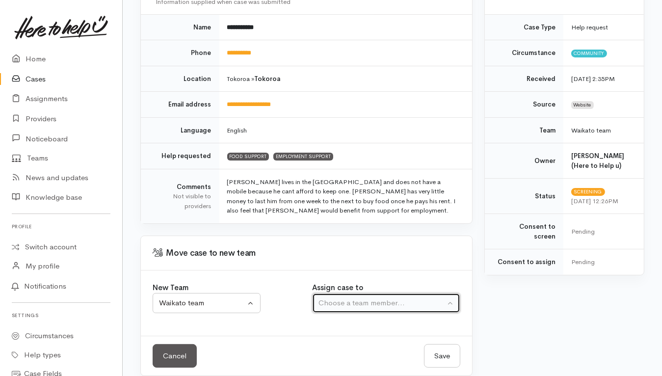
click at [388, 300] on div "Choose a team member..." at bounding box center [382, 303] width 126 height 11
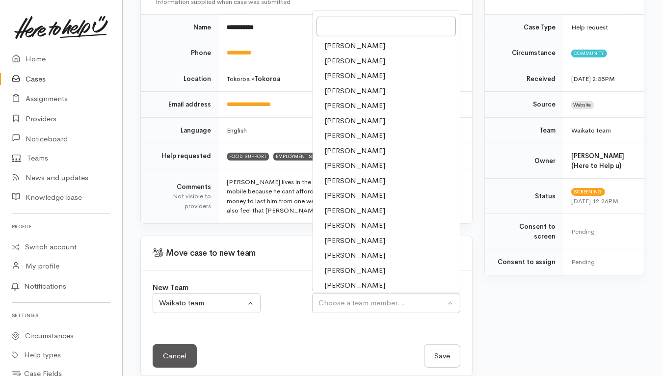
click at [346, 175] on span "Katarina Daly" at bounding box center [355, 180] width 61 height 11
select select "1252"
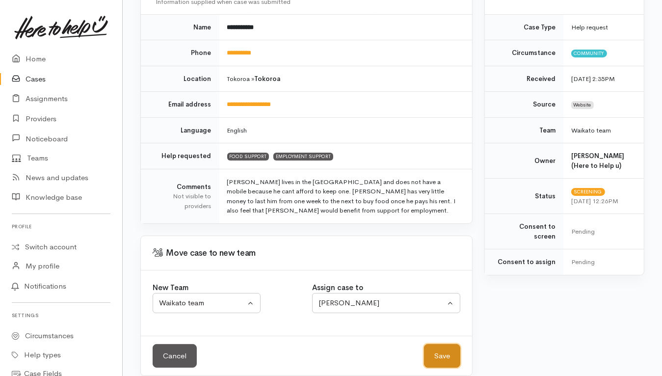
click at [452, 359] on button "Save" at bounding box center [442, 356] width 36 height 24
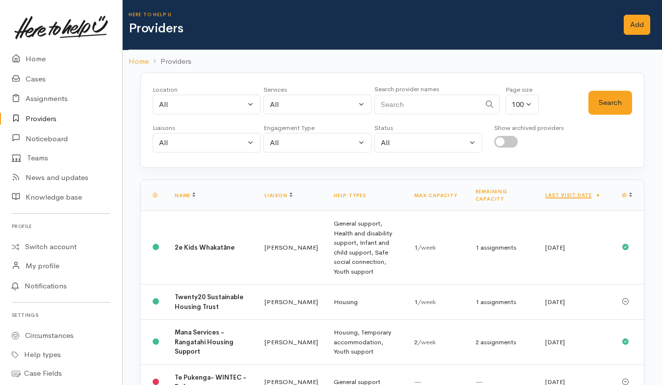
select select "null"
click at [509, 140] on input "checkbox" at bounding box center [506, 142] width 24 height 12
checkbox input "true"
click at [604, 103] on button "Search" at bounding box center [611, 103] width 44 height 24
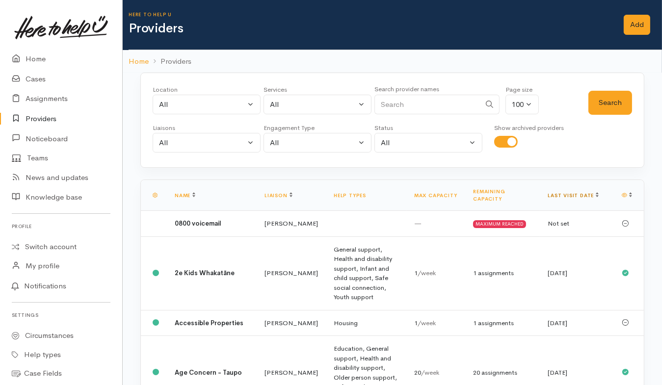
click at [560, 192] on link "Last visit date" at bounding box center [573, 195] width 51 height 6
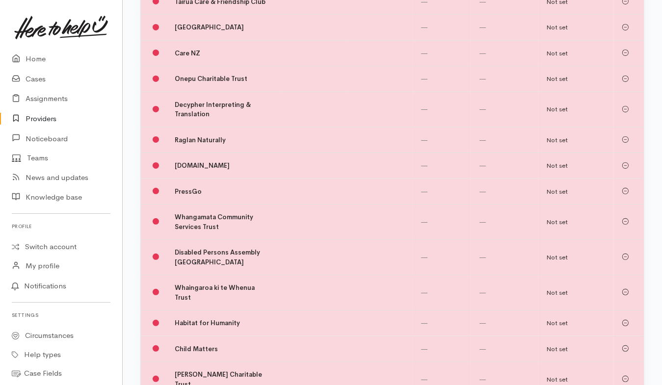
scroll to position [184, 0]
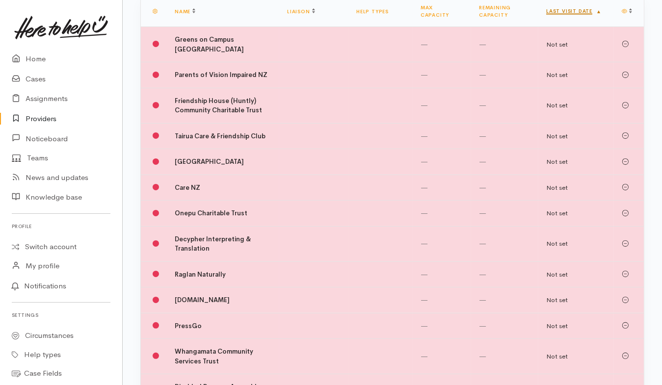
click at [574, 8] on link "Last visit date" at bounding box center [573, 11] width 55 height 6
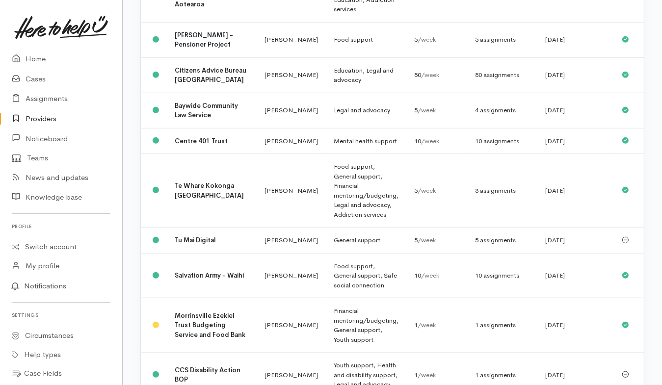
scroll to position [920, 0]
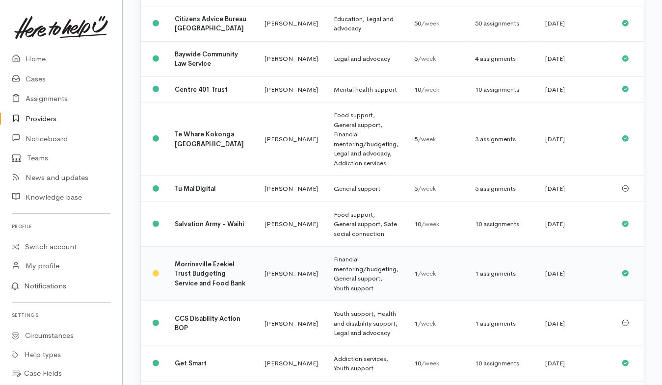
click at [468, 276] on td "1 assignments" at bounding box center [503, 274] width 70 height 54
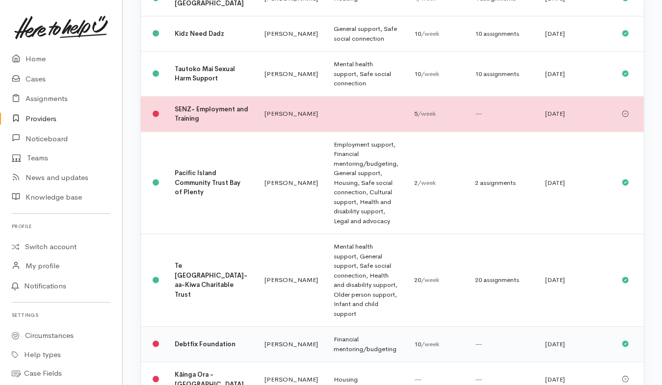
scroll to position [2148, 0]
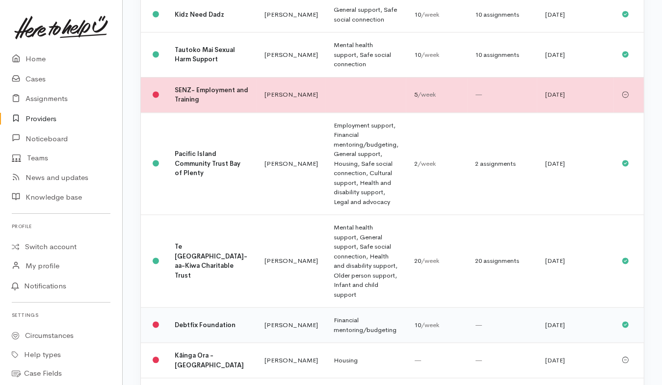
click at [367, 308] on td "Financial mentoring/budgeting" at bounding box center [366, 325] width 81 height 35
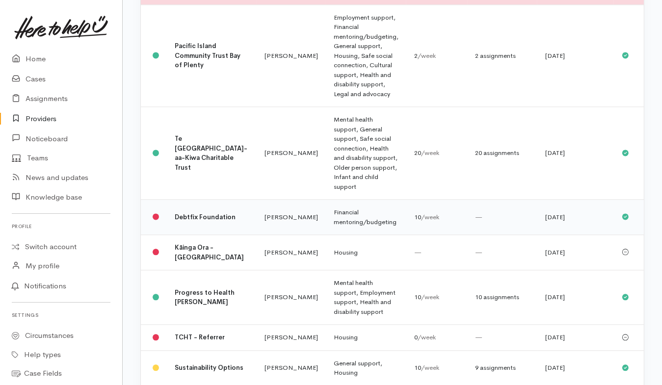
scroll to position [2393, 0]
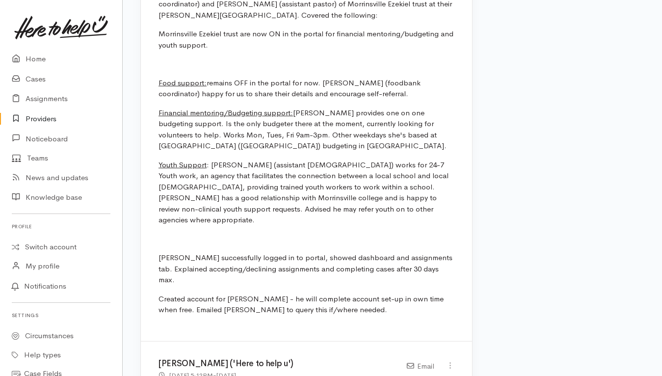
scroll to position [675, 0]
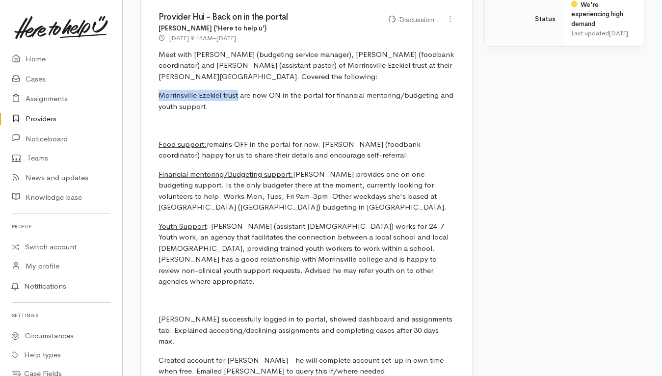
drag, startPoint x: 159, startPoint y: 93, endPoint x: 238, endPoint y: 94, distance: 79.0
click at [238, 94] on p "Morrinsville Ezekiel trust are now ON in the portal for financial mentoring/bud…" at bounding box center [307, 101] width 296 height 22
copy p "Morrinsville Ezekiel trust"
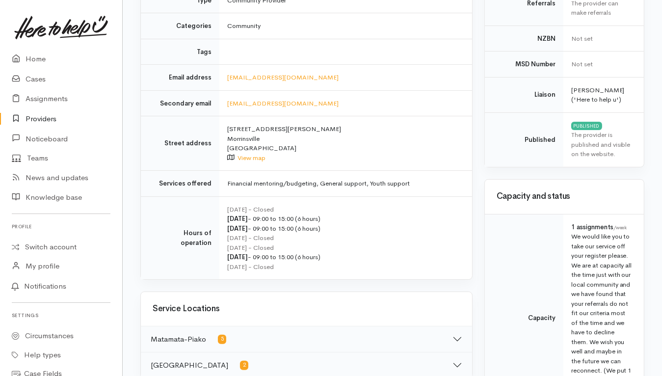
scroll to position [490, 0]
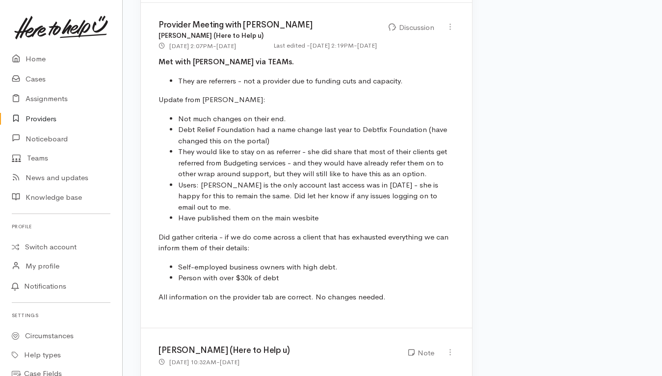
scroll to position [1105, 0]
